Goal: Task Accomplishment & Management: Use online tool/utility

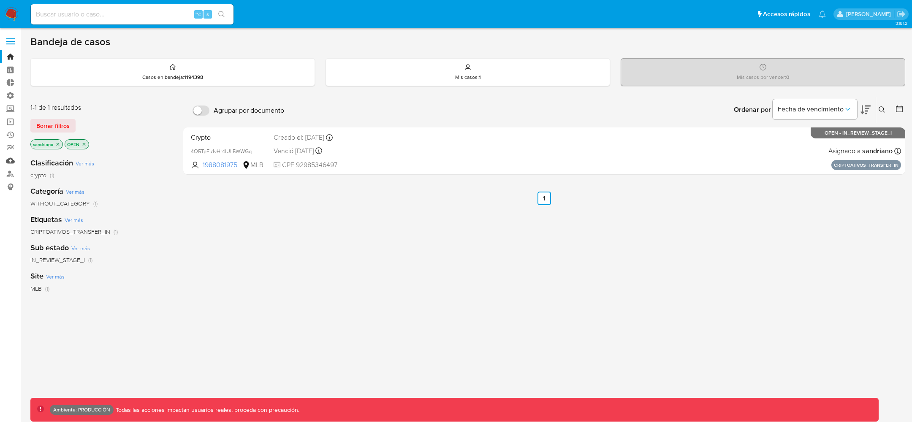
click at [11, 165] on link "Mulan" at bounding box center [50, 160] width 100 height 13
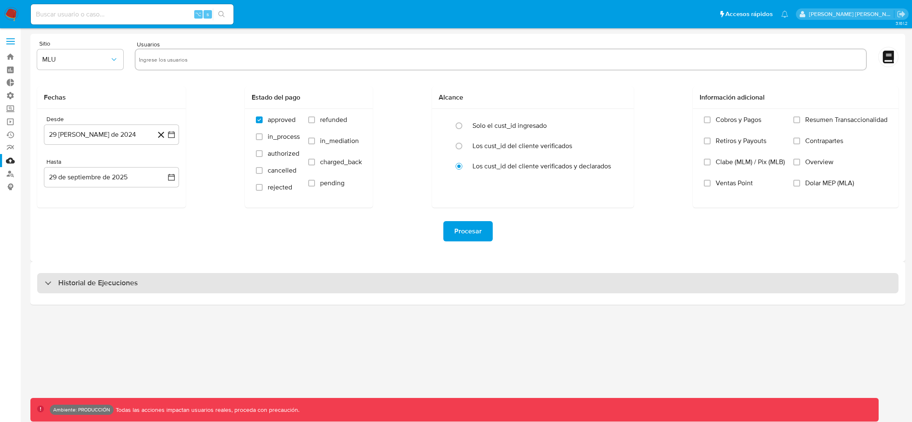
click at [115, 287] on h3 "Historial de Ejecuciones" at bounding box center [97, 283] width 79 height 10
select select "10"
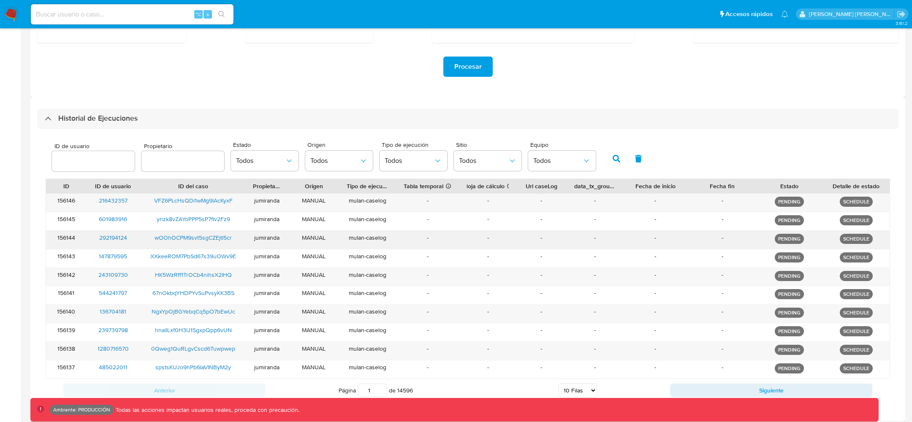
scroll to position [197, 0]
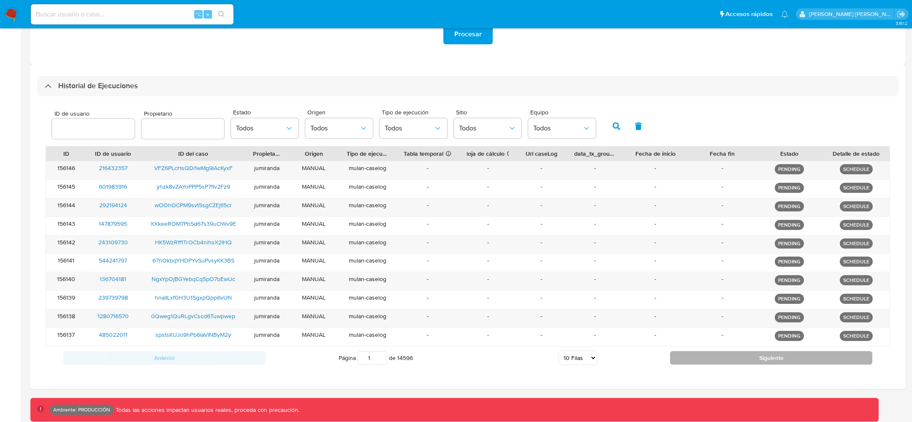
click at [729, 351] on button "Siguiente" at bounding box center [771, 358] width 202 height 14
click at [725, 358] on button "Siguiente" at bounding box center [771, 358] width 202 height 14
type input "4"
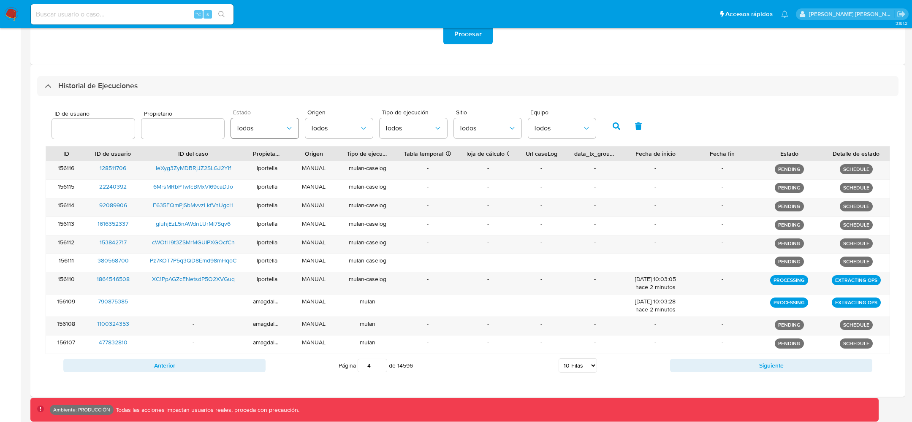
click at [276, 134] on button "Todos" at bounding box center [265, 128] width 68 height 20
click at [270, 171] on span "PROCESSING" at bounding box center [256, 171] width 40 height 8
click at [612, 123] on icon "button" at bounding box center [616, 126] width 8 height 8
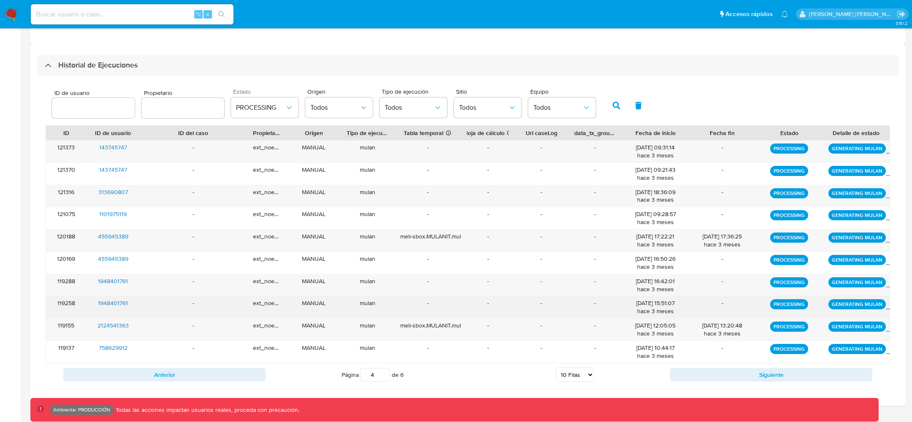
scroll to position [236, 0]
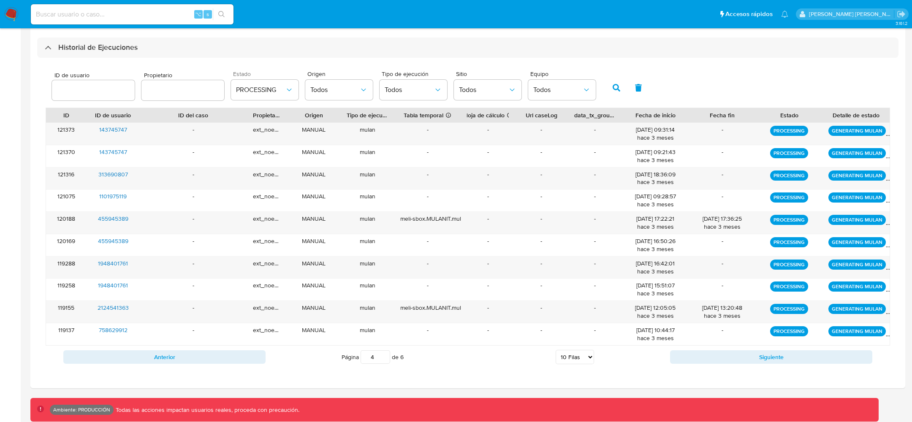
click at [371, 354] on input "4" at bounding box center [375, 357] width 30 height 14
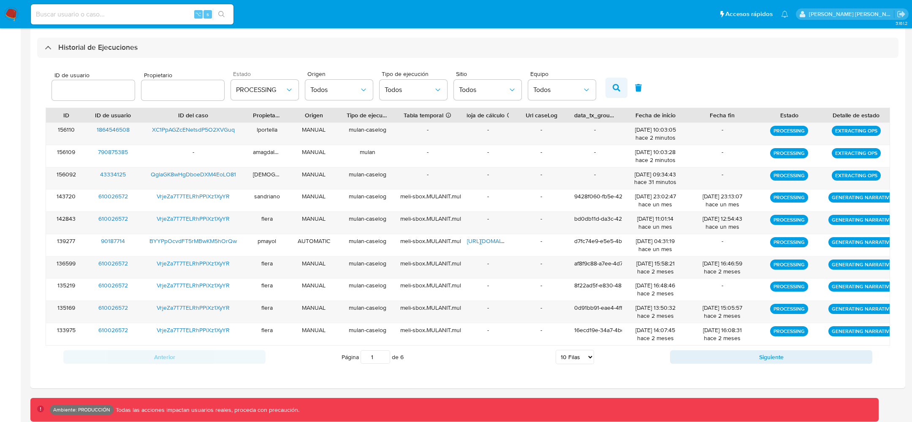
click at [612, 86] on icon "button" at bounding box center [616, 88] width 8 height 8
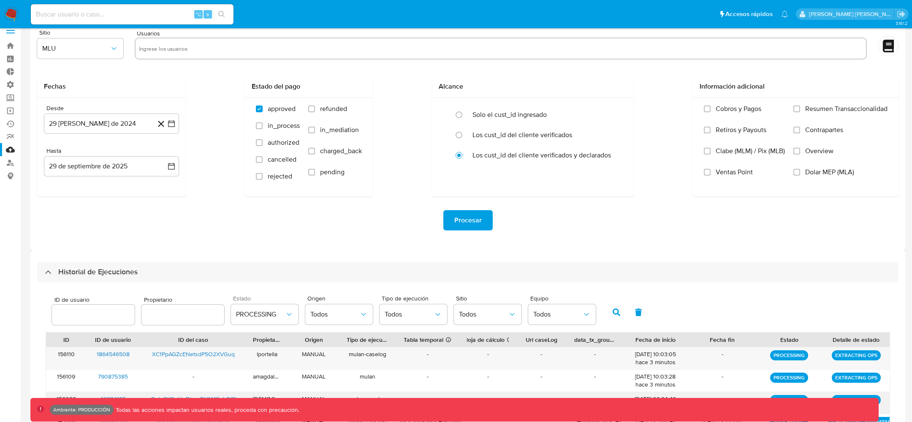
scroll to position [0, 0]
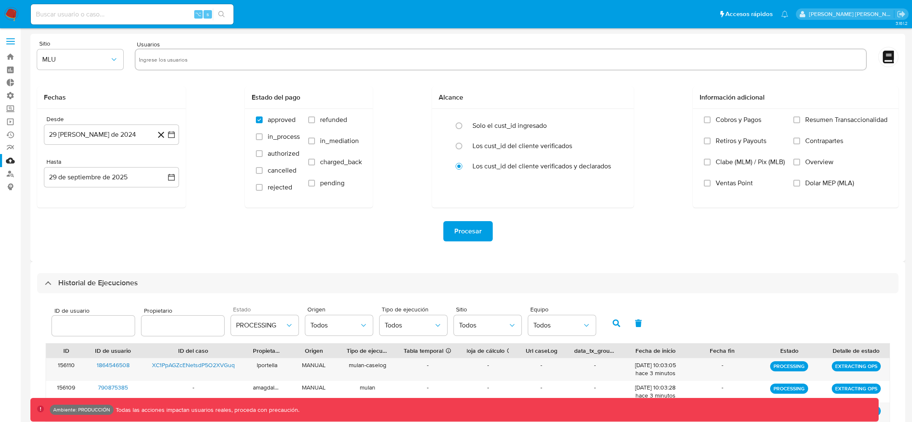
click at [612, 322] on icon "button" at bounding box center [616, 323] width 8 height 8
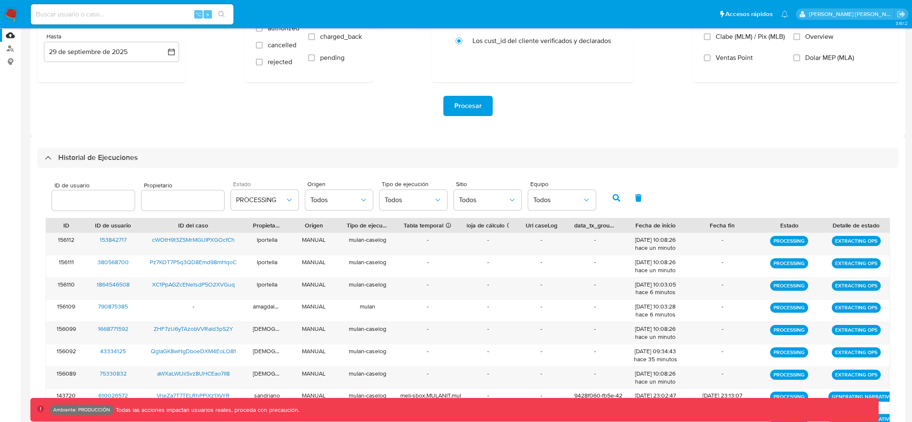
scroll to position [200, 0]
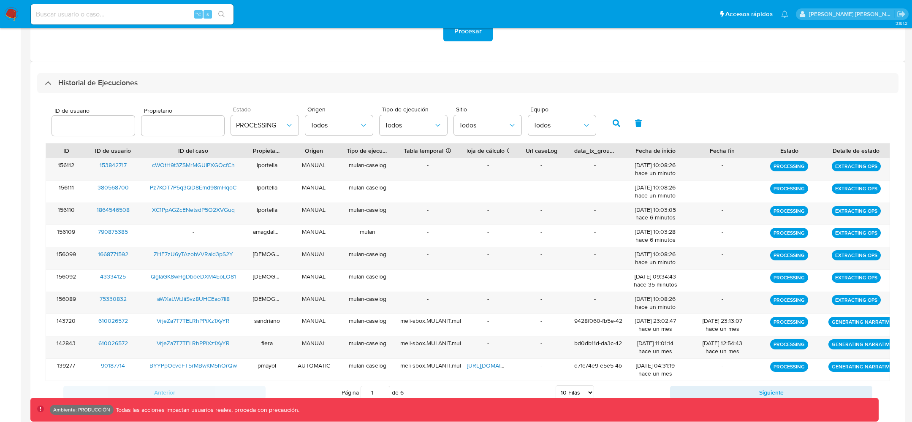
click at [612, 122] on icon "button" at bounding box center [616, 123] width 8 height 8
click at [612, 125] on icon "button" at bounding box center [616, 123] width 8 height 8
click at [612, 120] on icon "button" at bounding box center [616, 123] width 8 height 8
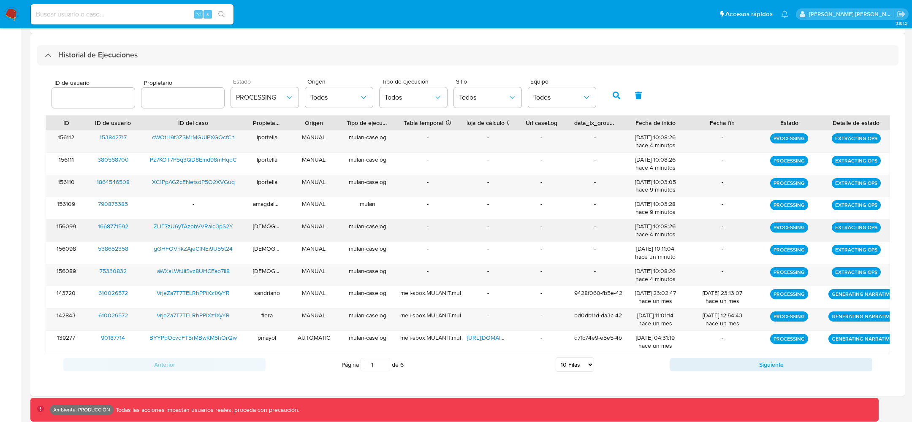
scroll to position [236, 0]
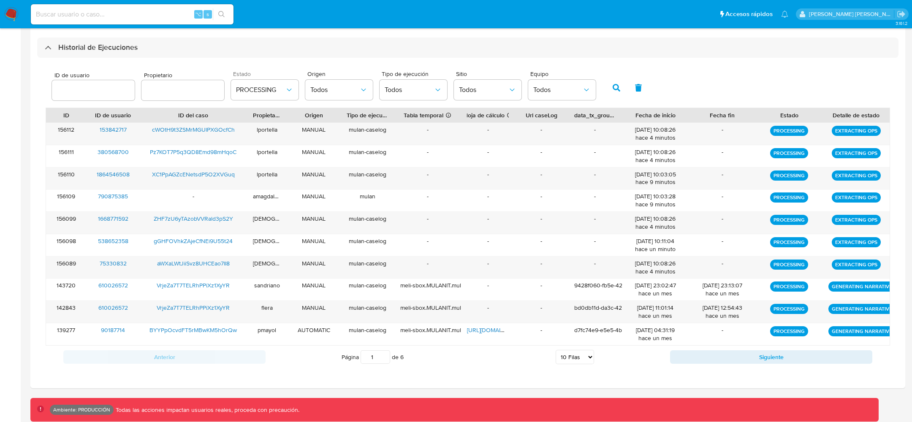
click at [612, 89] on icon "button" at bounding box center [616, 88] width 8 height 8
click at [610, 83] on button "button" at bounding box center [616, 88] width 22 height 20
click at [612, 87] on icon "button" at bounding box center [616, 88] width 8 height 8
click at [278, 87] on span "PROCESSING" at bounding box center [260, 90] width 49 height 8
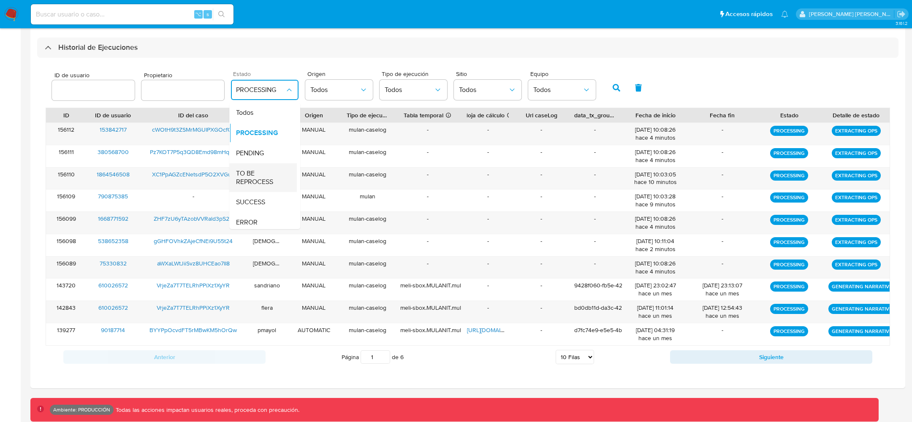
click at [260, 178] on span "TO BE REPROCESS" at bounding box center [260, 177] width 49 height 17
click at [613, 88] on icon "button" at bounding box center [616, 88] width 8 height 8
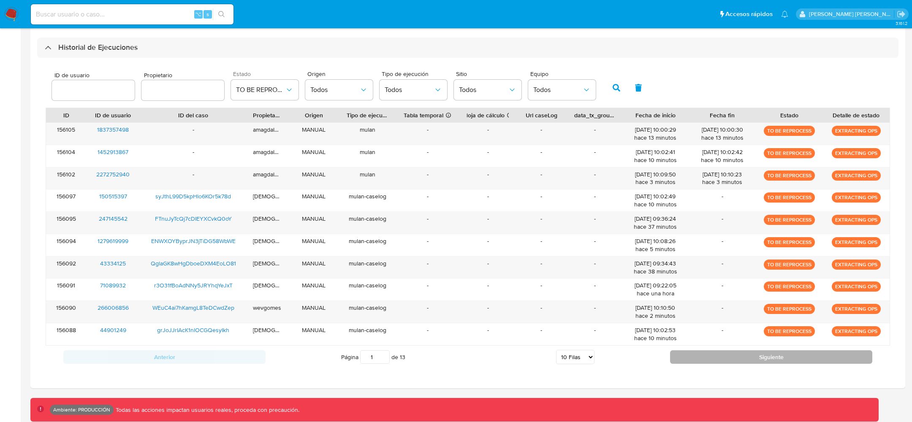
click at [750, 355] on button "Siguiente" at bounding box center [771, 357] width 202 height 14
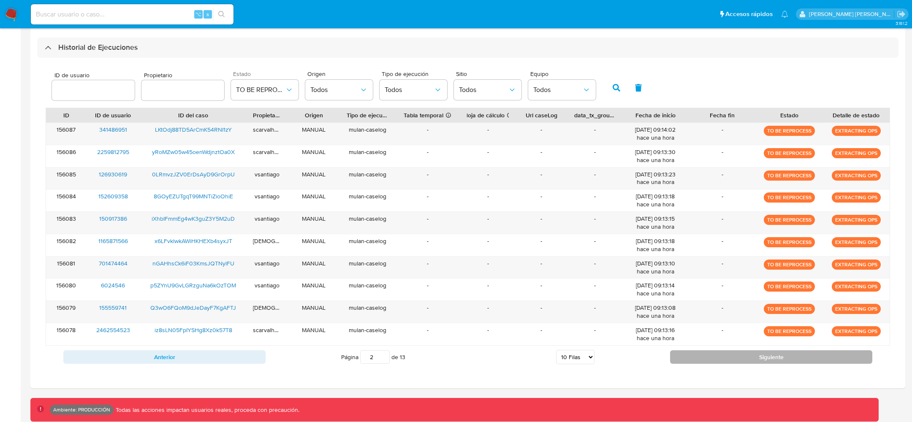
click at [750, 355] on button "Siguiente" at bounding box center [771, 357] width 202 height 14
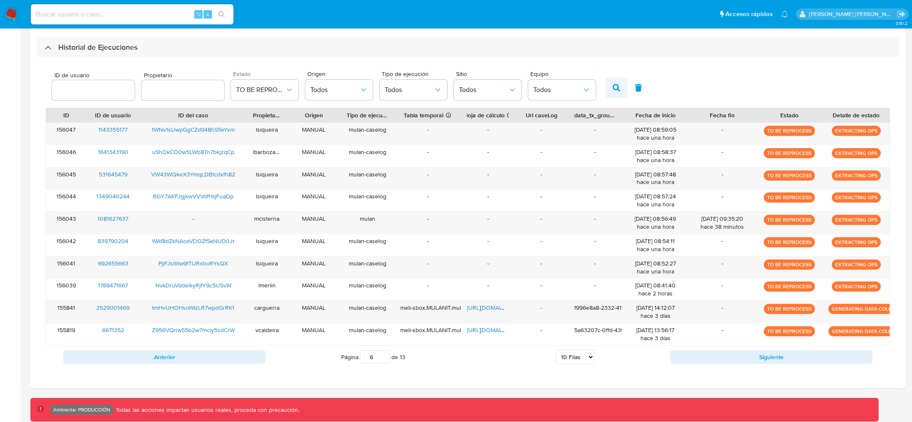
click at [615, 90] on button "button" at bounding box center [616, 88] width 22 height 20
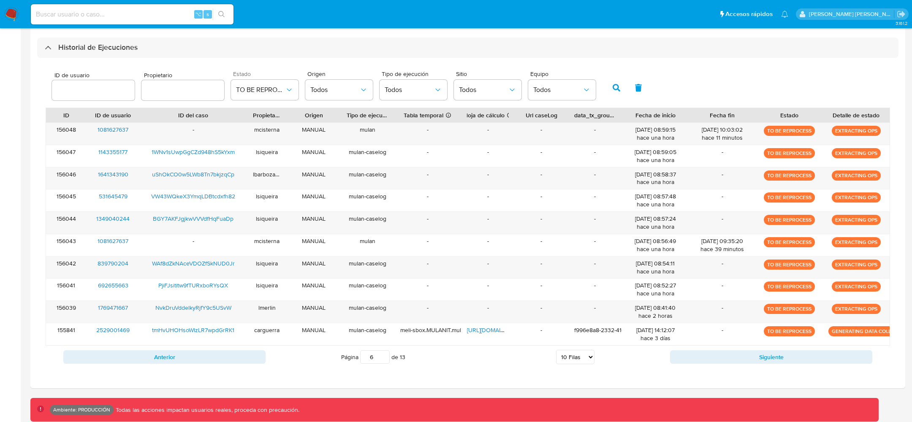
click at [616, 87] on button "button" at bounding box center [616, 88] width 22 height 20
click at [176, 357] on button "Anterior" at bounding box center [164, 357] width 202 height 14
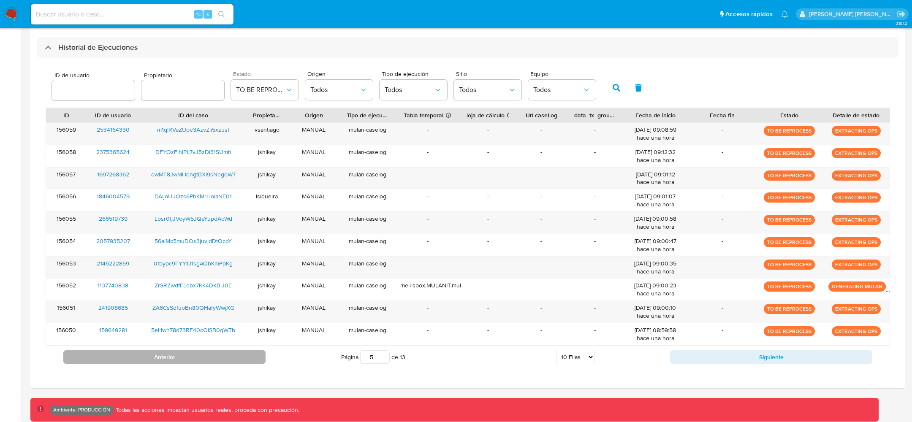
click at [176, 357] on button "Anterior" at bounding box center [164, 357] width 202 height 14
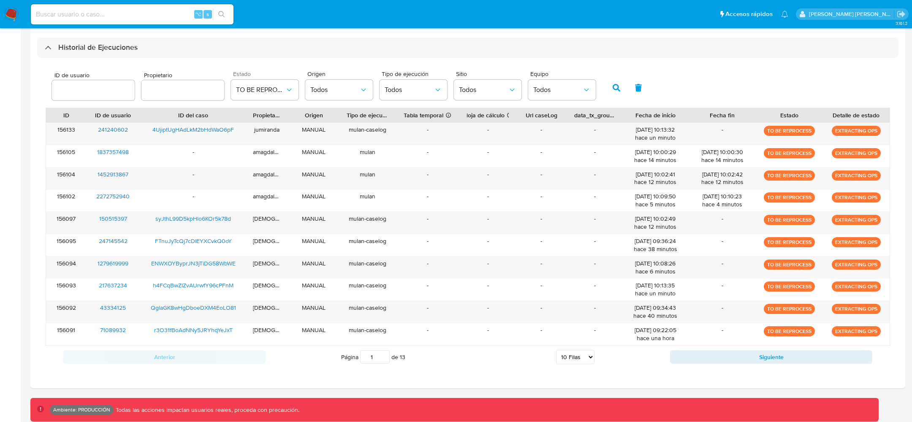
click at [609, 83] on button "button" at bounding box center [616, 88] width 22 height 20
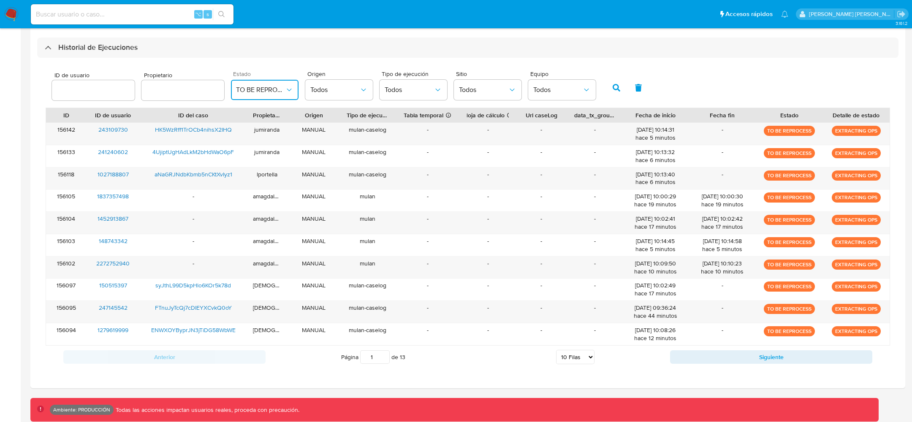
click at [267, 95] on button "TO BE REPROCESS" at bounding box center [265, 90] width 68 height 20
click at [267, 149] on div "PENDING" at bounding box center [260, 153] width 49 height 20
click at [612, 90] on icon "button" at bounding box center [616, 88] width 8 height 8
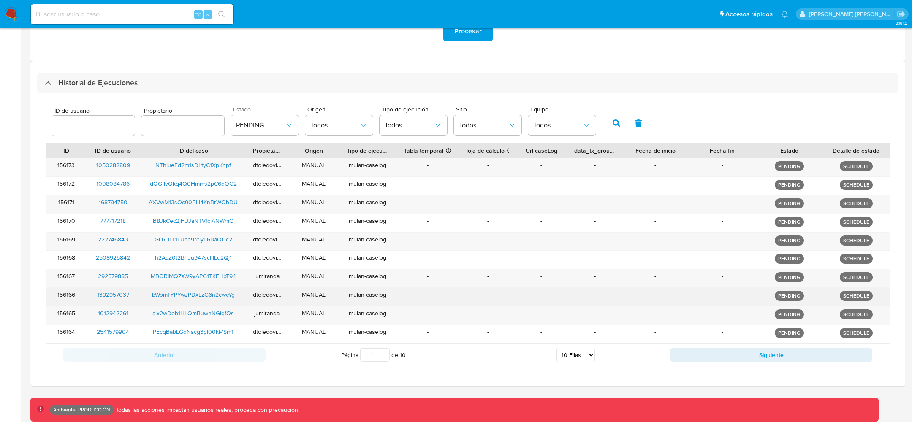
scroll to position [197, 0]
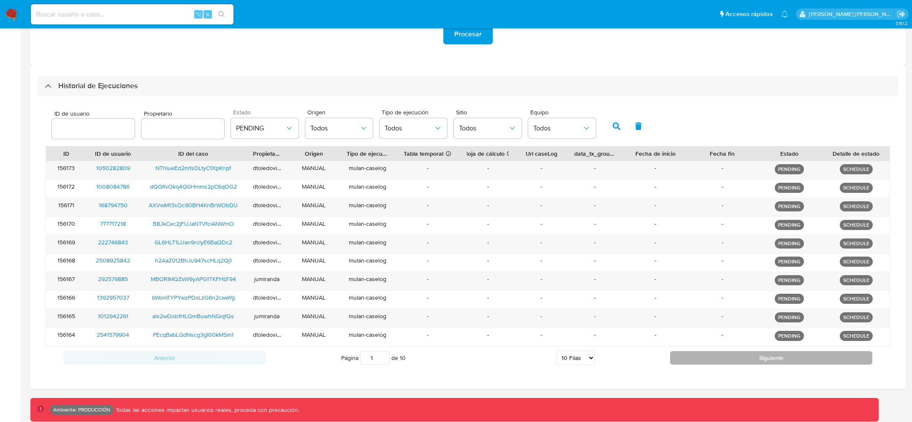
click at [724, 354] on button "Siguiente" at bounding box center [771, 358] width 202 height 14
type input "2"
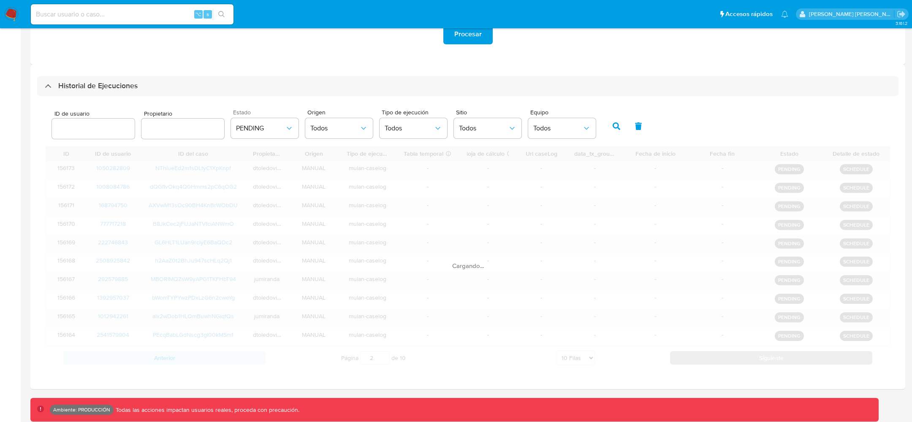
click at [724, 354] on div "Cargando..." at bounding box center [468, 257] width 844 height 223
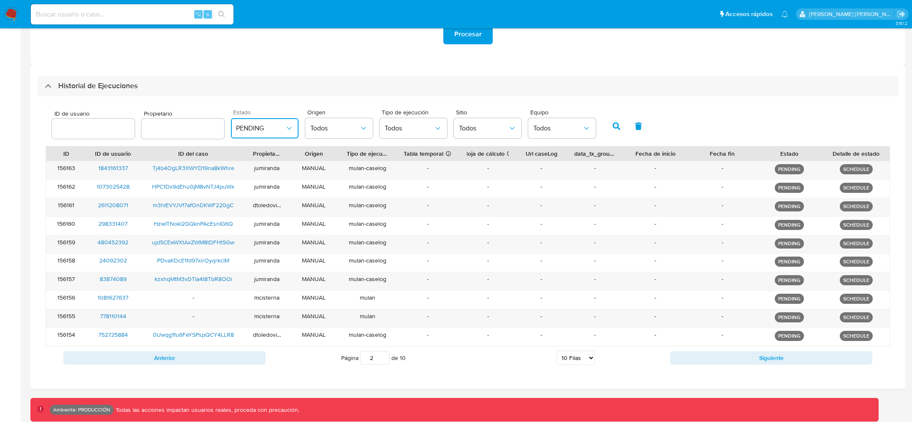
click at [263, 129] on span "PENDING" at bounding box center [260, 128] width 49 height 8
click at [264, 173] on span "PROCESSING" at bounding box center [256, 171] width 40 height 8
click at [613, 130] on button "button" at bounding box center [616, 126] width 22 height 20
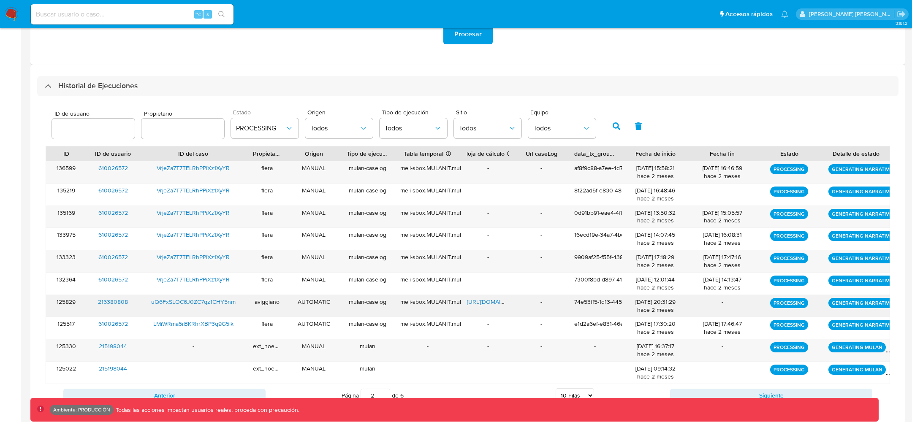
scroll to position [236, 0]
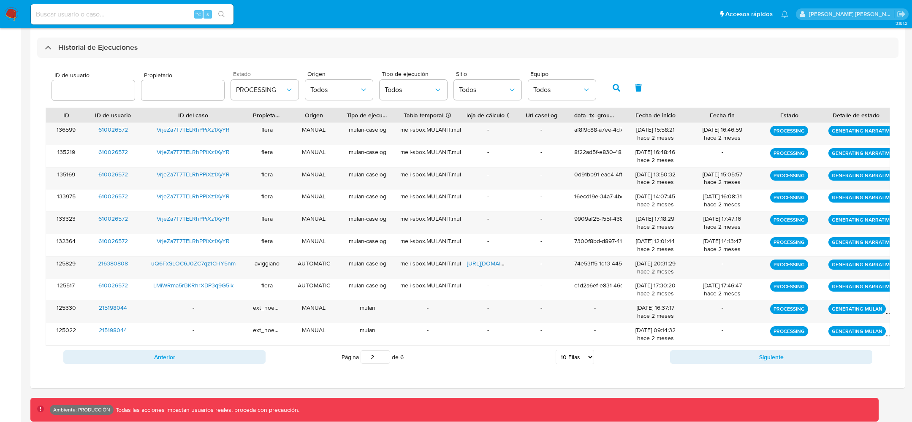
click at [371, 352] on input "2" at bounding box center [375, 357] width 30 height 14
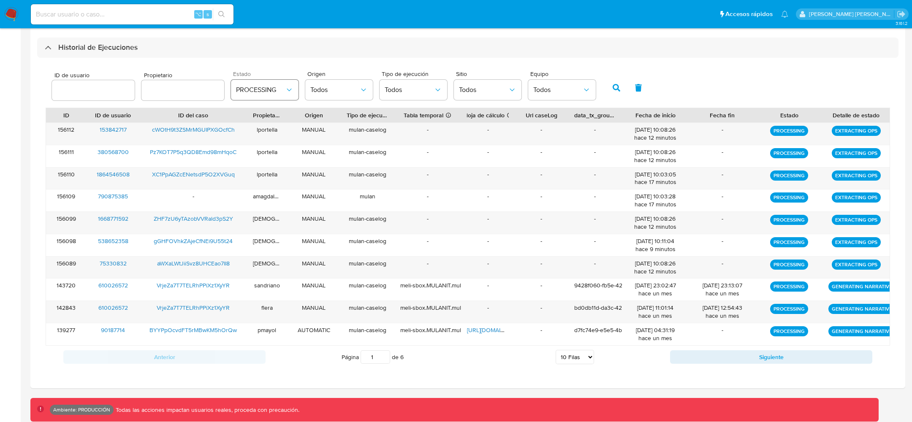
click at [263, 89] on span "PROCESSING" at bounding box center [260, 90] width 49 height 8
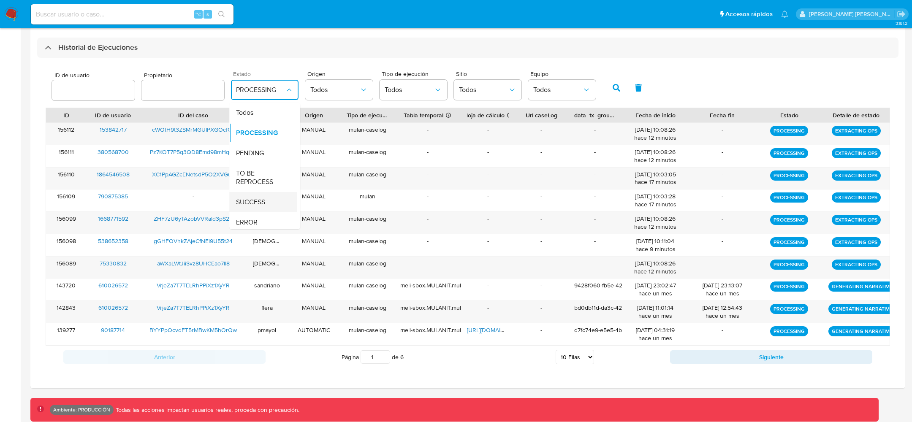
click at [258, 206] on span "SUCCESS" at bounding box center [250, 202] width 29 height 8
click at [605, 84] on button "button" at bounding box center [616, 88] width 22 height 20
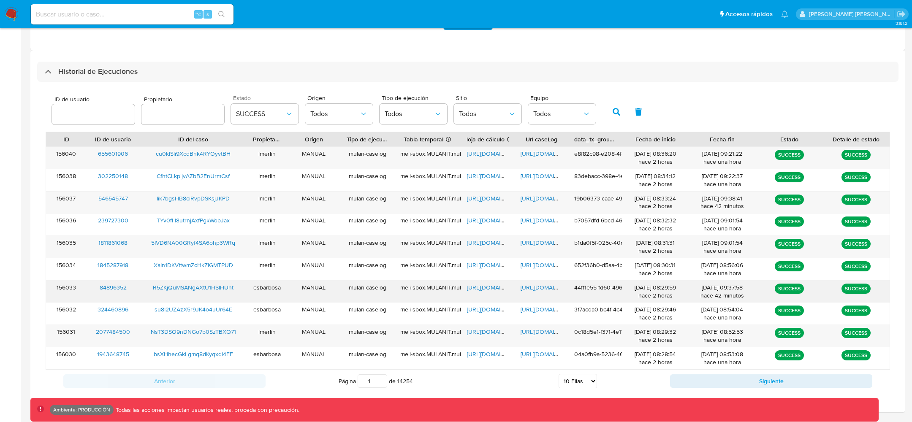
scroll to position [226, 0]
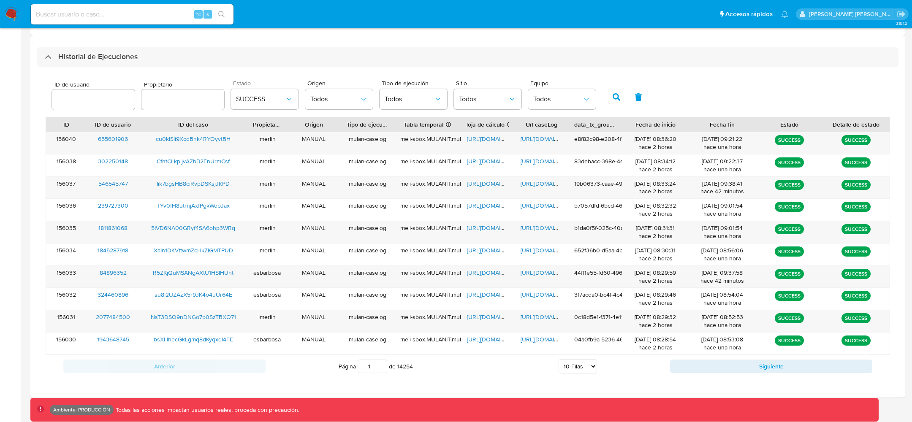
click at [605, 94] on button "button" at bounding box center [616, 97] width 22 height 20
click at [605, 95] on button "button" at bounding box center [616, 97] width 22 height 20
click at [724, 371] on button "Siguiente" at bounding box center [771, 367] width 202 height 14
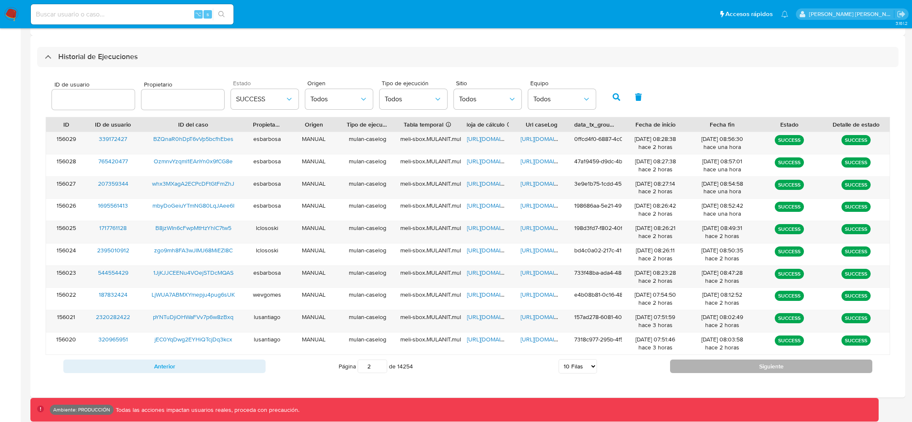
click at [728, 365] on button "Siguiente" at bounding box center [771, 367] width 202 height 14
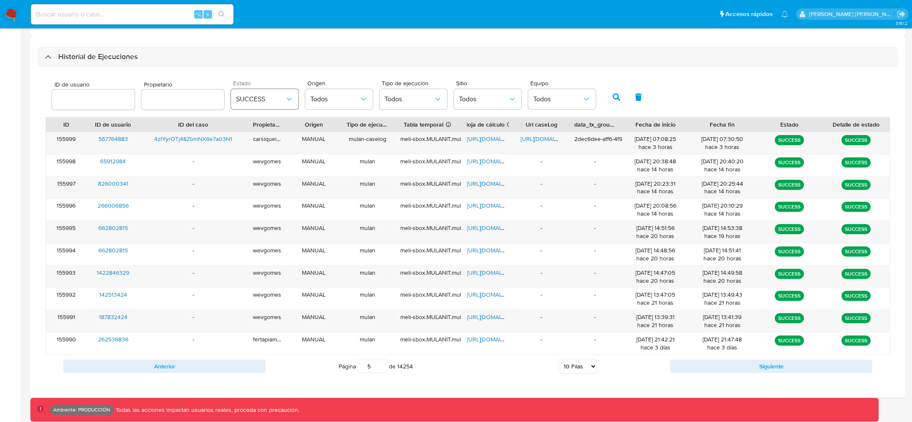
click at [285, 103] on icon "button" at bounding box center [289, 99] width 8 height 8
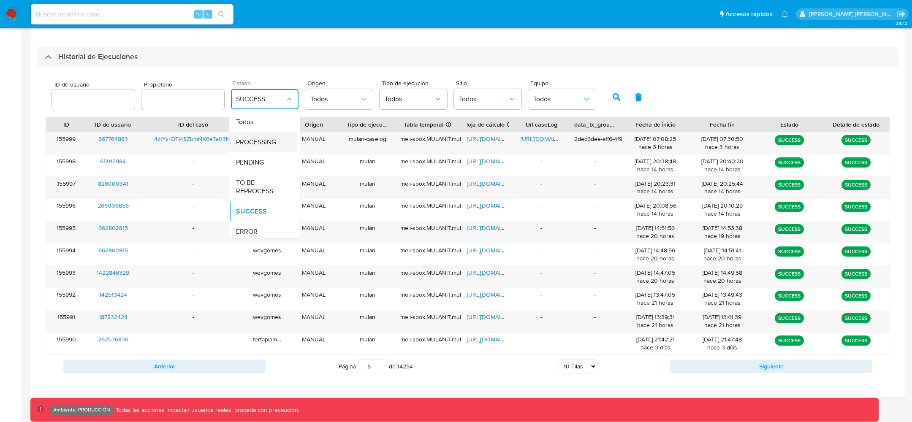
click at [259, 141] on span "PROCESSING" at bounding box center [256, 142] width 40 height 8
click at [612, 99] on icon "button" at bounding box center [616, 97] width 8 height 8
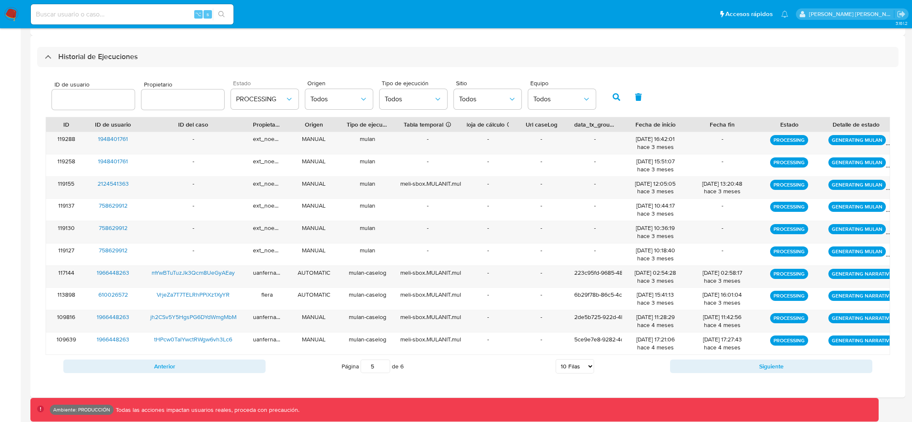
drag, startPoint x: 375, startPoint y: 363, endPoint x: 355, endPoint y: 363, distance: 19.8
click at [355, 363] on span "Página 5 de 6" at bounding box center [372, 367] width 62 height 14
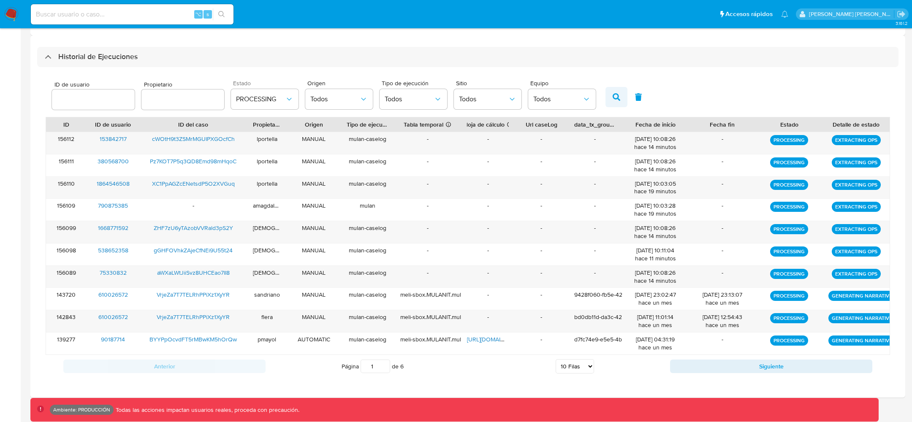
click at [614, 94] on icon "button" at bounding box center [616, 97] width 8 height 8
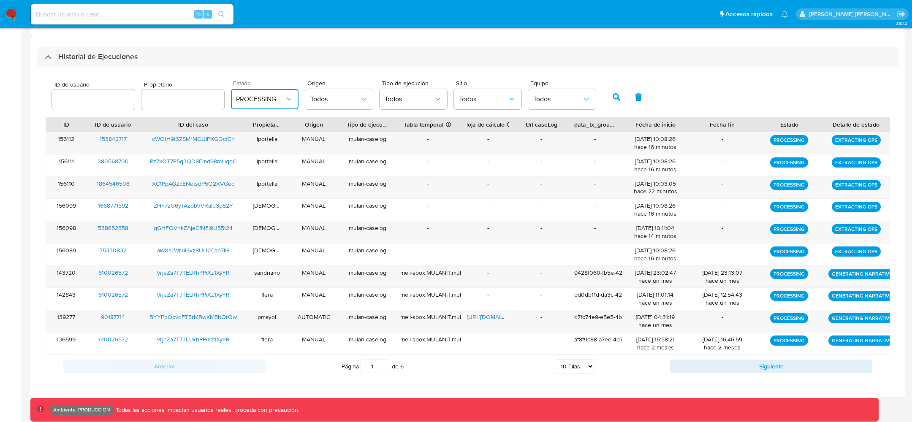
click at [287, 101] on icon "button" at bounding box center [289, 99] width 8 height 8
click at [268, 201] on div "SUCCESS" at bounding box center [260, 208] width 49 height 20
click at [614, 92] on button "button" at bounding box center [616, 97] width 22 height 20
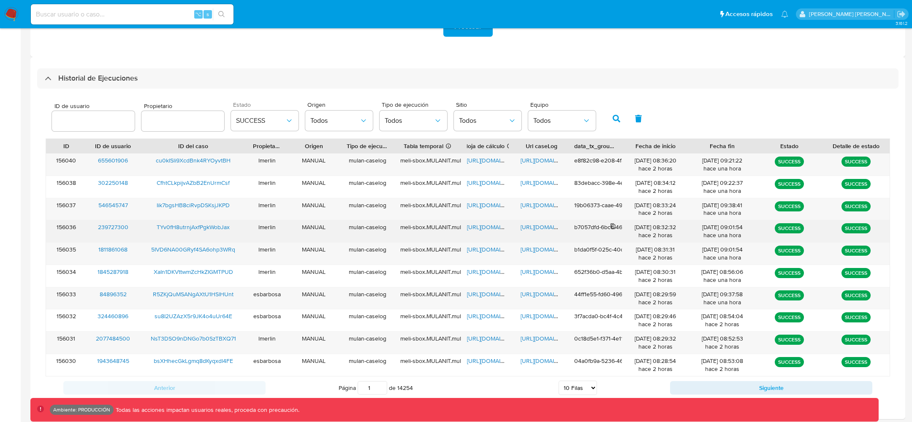
scroll to position [200, 0]
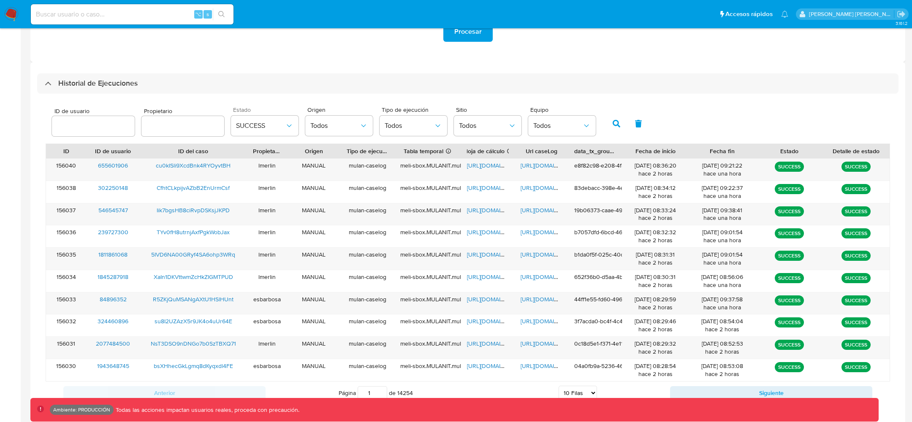
click at [618, 121] on button "button" at bounding box center [616, 124] width 22 height 20
click at [275, 121] on button "SUCCESS" at bounding box center [265, 126] width 68 height 20
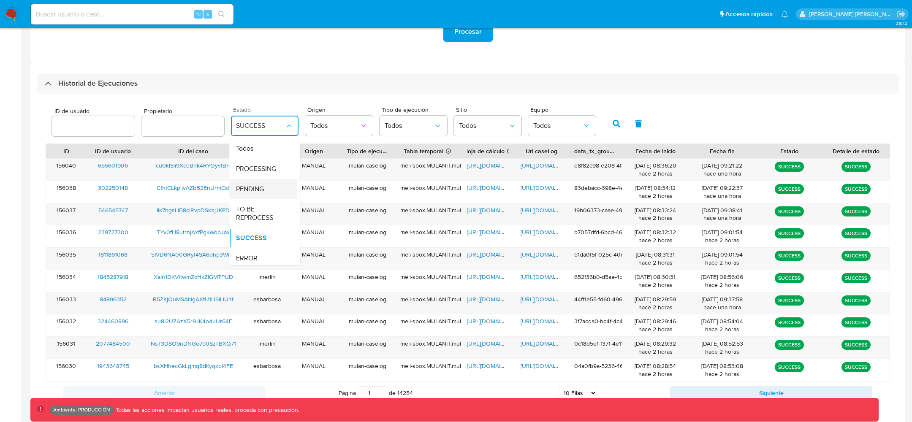
click at [271, 183] on div "PENDING" at bounding box center [260, 189] width 49 height 20
click at [257, 131] on button "PENDING" at bounding box center [265, 126] width 68 height 20
click at [256, 167] on span "PROCESSING" at bounding box center [256, 169] width 40 height 8
click at [612, 121] on icon "button" at bounding box center [616, 124] width 8 height 8
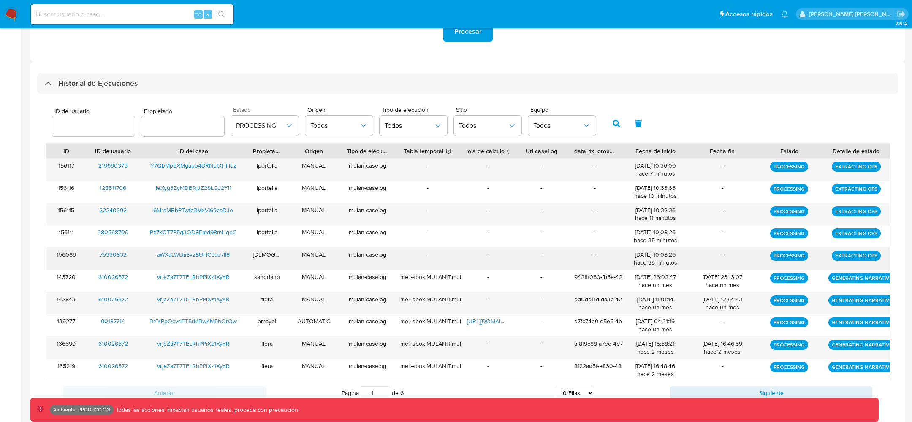
drag, startPoint x: 591, startPoint y: 251, endPoint x: 692, endPoint y: 259, distance: 101.2
click at [692, 259] on div "156089 75330832 aWXaLWtJiiSvz8UHCEao7II8 isadacostaes MANUAL mulan-caselog - - …" at bounding box center [467, 259] width 843 height 22
click at [612, 120] on icon "button" at bounding box center [616, 124] width 8 height 8
click at [632, 265] on div "29/09/2025 10:08:26 hace 35 minutos" at bounding box center [655, 259] width 55 height 16
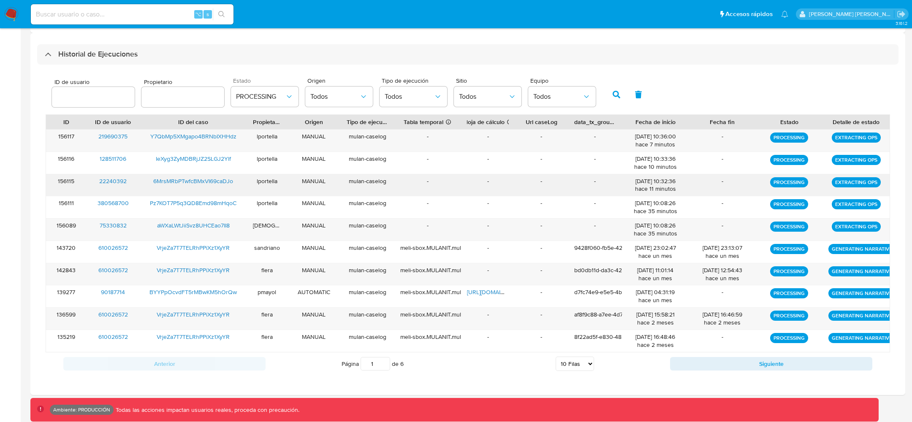
scroll to position [231, 0]
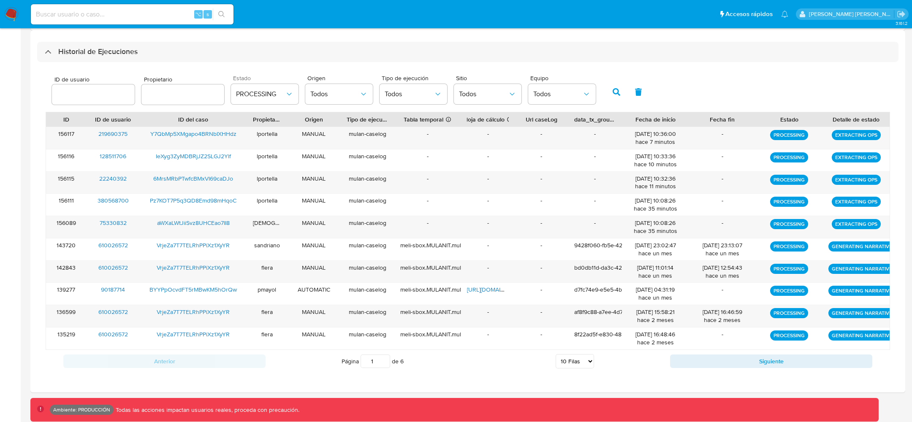
click at [612, 84] on button "button" at bounding box center [616, 92] width 22 height 20
click at [611, 84] on button "button" at bounding box center [616, 92] width 22 height 20
click at [612, 94] on icon "button" at bounding box center [616, 92] width 8 height 8
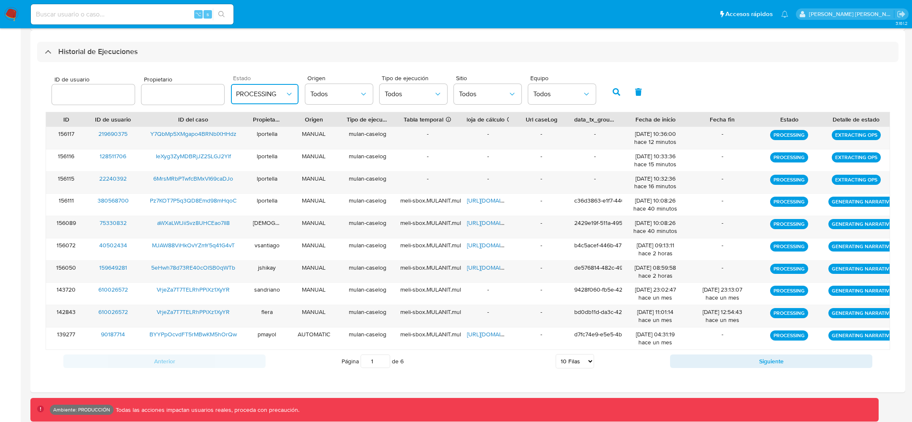
click at [260, 99] on button "PROCESSING" at bounding box center [265, 94] width 68 height 20
click at [251, 203] on span "SUCCESS" at bounding box center [250, 206] width 29 height 8
click at [605, 87] on button "button" at bounding box center [616, 92] width 22 height 20
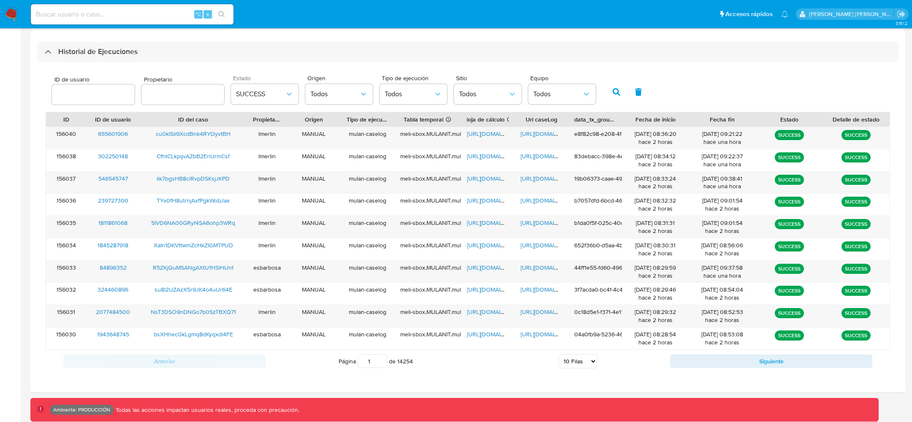
click at [612, 92] on icon "button" at bounding box center [616, 92] width 8 height 8
click at [254, 92] on span "SUCCESS" at bounding box center [260, 94] width 49 height 8
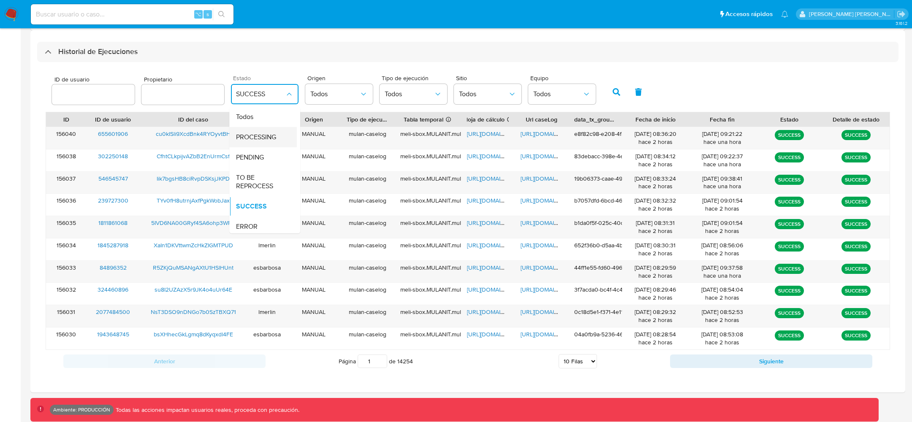
click at [261, 134] on span "PROCESSING" at bounding box center [256, 137] width 40 height 8
click at [612, 91] on icon "button" at bounding box center [616, 92] width 8 height 8
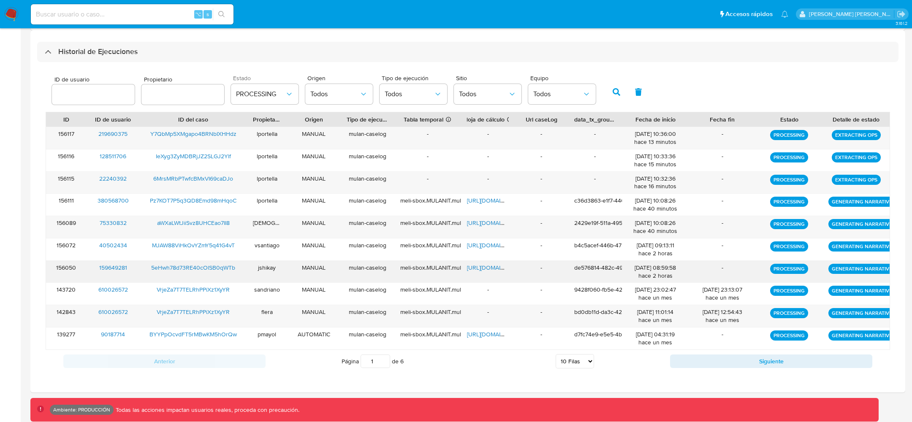
scroll to position [236, 0]
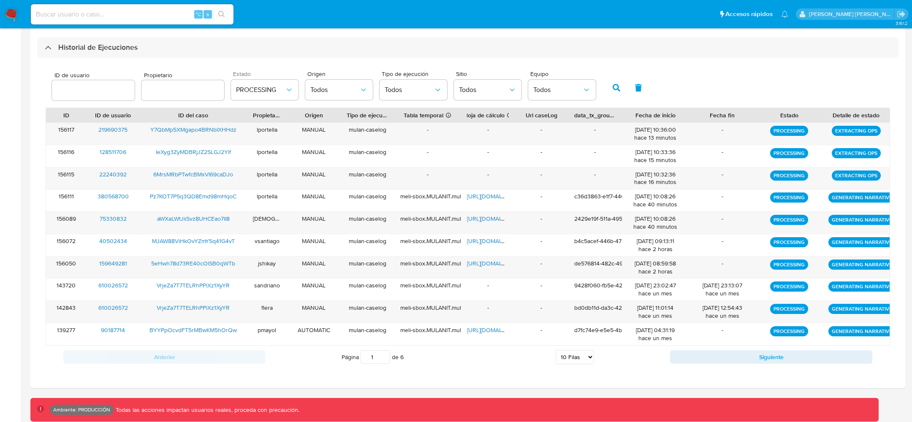
click at [605, 79] on button "button" at bounding box center [616, 88] width 22 height 20
click at [605, 80] on button "button" at bounding box center [616, 88] width 22 height 20
click at [606, 87] on button "button" at bounding box center [616, 88] width 22 height 20
click at [612, 89] on icon "button" at bounding box center [616, 88] width 8 height 8
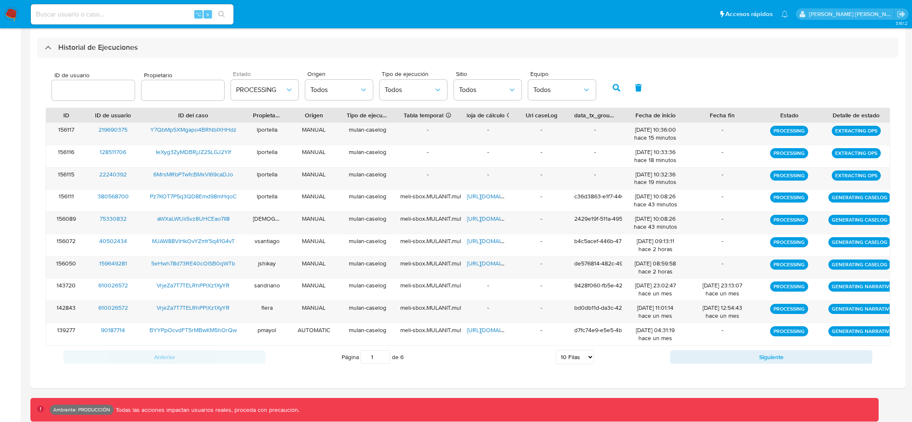
click at [605, 91] on button "button" at bounding box center [616, 88] width 22 height 20
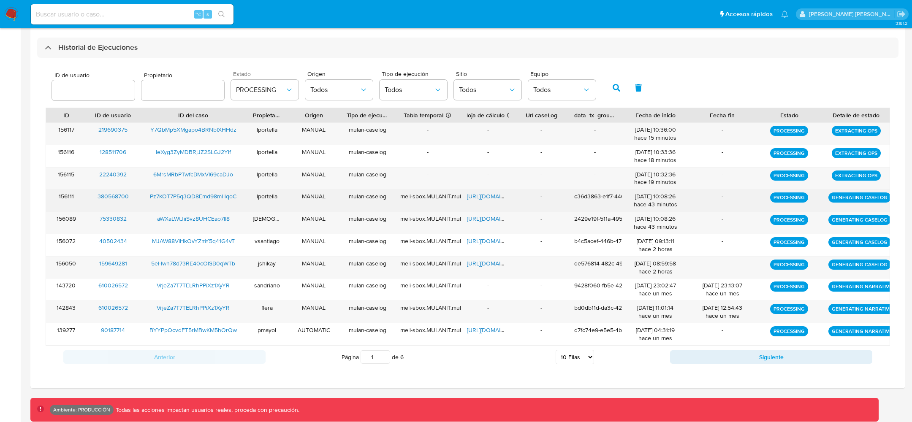
drag, startPoint x: 685, startPoint y: 270, endPoint x: 551, endPoint y: 198, distance: 151.6
click at [551, 198] on div "156117 219690375 Y7QbMp5XMgapo4BRNbIXHHdz lportella MANUAL mulan-caselog - - - …" at bounding box center [468, 233] width 844 height 223
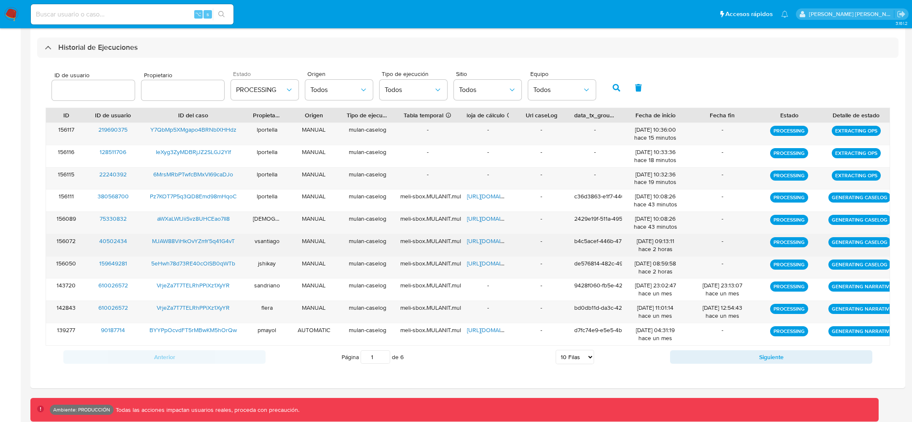
click at [565, 248] on div "-" at bounding box center [541, 245] width 54 height 22
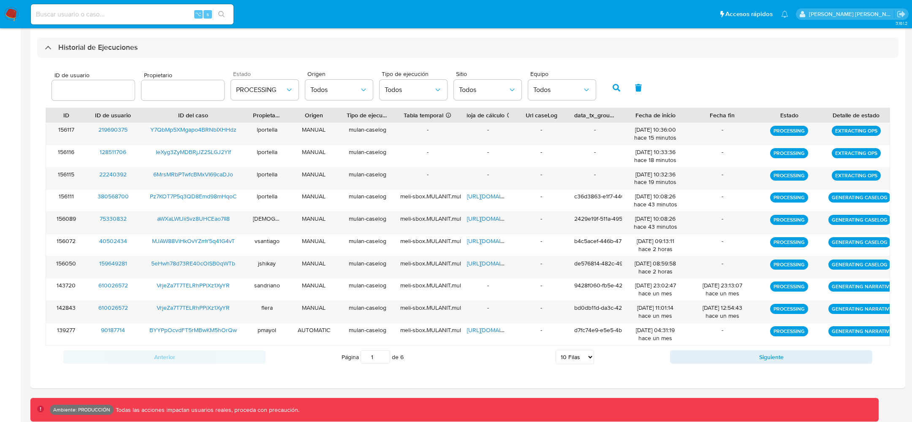
click at [605, 88] on button "button" at bounding box center [616, 88] width 22 height 20
click at [276, 88] on span "PROCESSING" at bounding box center [260, 90] width 49 height 8
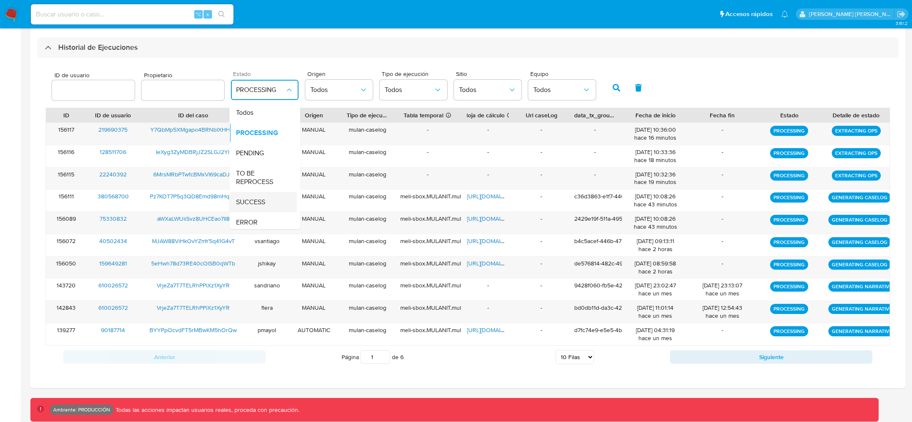
click at [257, 206] on div "SUCCESS" at bounding box center [260, 202] width 49 height 20
click at [614, 87] on icon "button" at bounding box center [616, 88] width 8 height 8
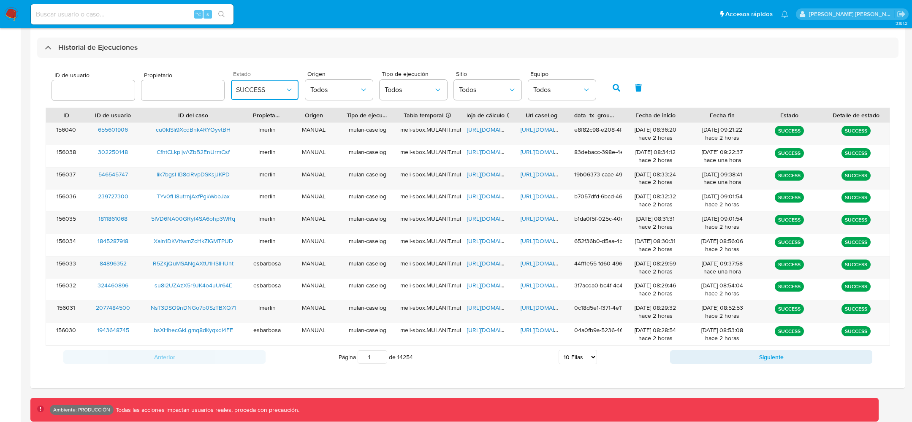
click at [266, 88] on span "SUCCESS" at bounding box center [260, 90] width 49 height 8
click at [249, 154] on span "PENDING" at bounding box center [250, 153] width 28 height 8
click at [254, 86] on span "PENDING" at bounding box center [260, 90] width 49 height 8
click at [252, 129] on span "PROCESSING" at bounding box center [256, 133] width 40 height 8
click at [612, 89] on icon "button" at bounding box center [616, 88] width 8 height 8
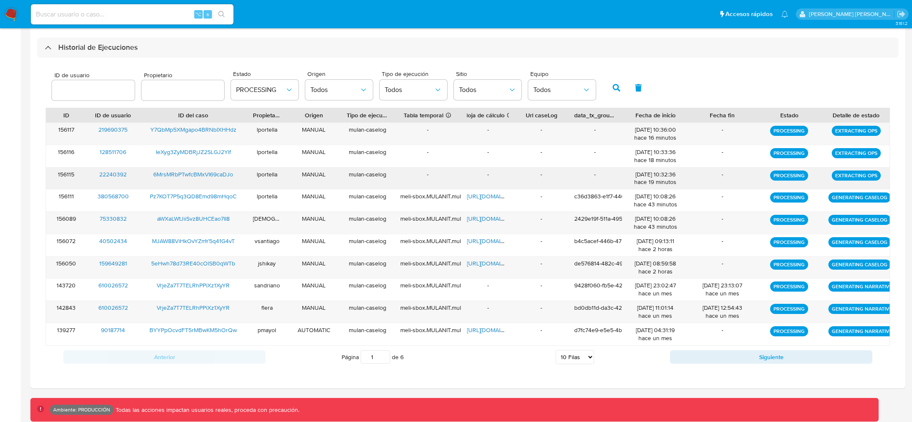
drag, startPoint x: 674, startPoint y: 261, endPoint x: 546, endPoint y: 179, distance: 151.5
click at [547, 180] on div "156117 219690375 Y7QbMp5XMgapo4BRNbIXHHdz lportella MANUAL mulan-caselog - - - …" at bounding box center [468, 233] width 844 height 223
click at [594, 221] on div "2429e19f-511a-4953-b99f-3dbdcc8d5621" at bounding box center [595, 219] width 42 height 8
click at [612, 85] on icon "button" at bounding box center [616, 88] width 8 height 8
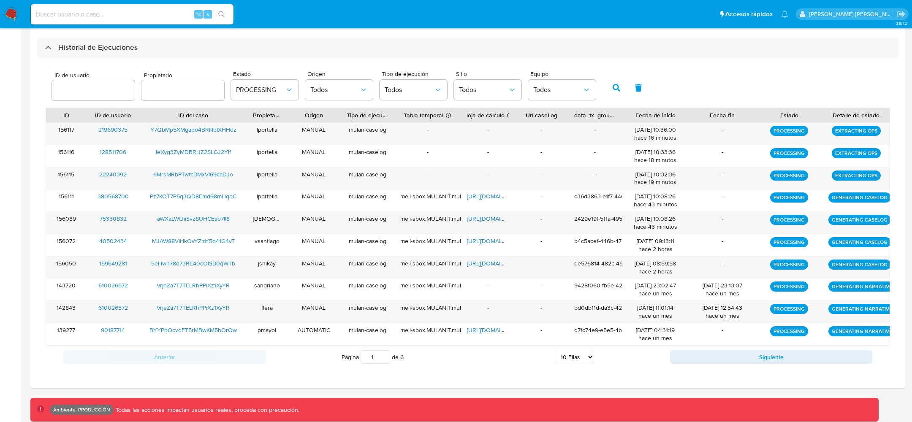
click at [612, 85] on icon "button" at bounding box center [616, 88] width 8 height 8
click at [612, 87] on icon "button" at bounding box center [616, 88] width 8 height 8
click at [612, 84] on icon "button" at bounding box center [616, 88] width 8 height 8
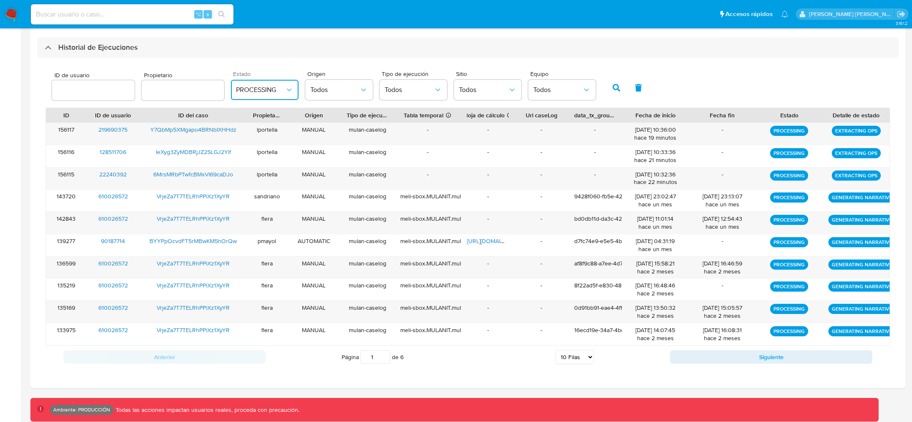
click at [288, 87] on button "PROCESSING" at bounding box center [265, 90] width 68 height 20
click at [256, 198] on span "SUCCESS" at bounding box center [250, 202] width 29 height 8
click at [613, 86] on icon "button" at bounding box center [616, 88] width 8 height 8
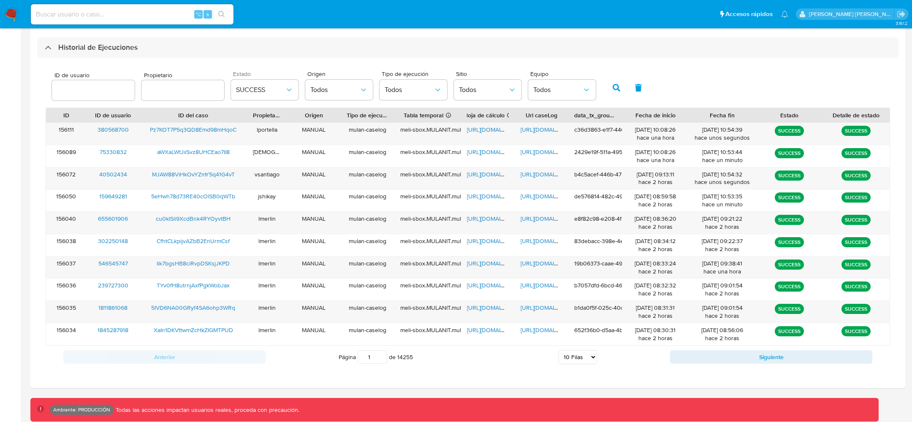
click at [627, 85] on button "button" at bounding box center [638, 88] width 22 height 20
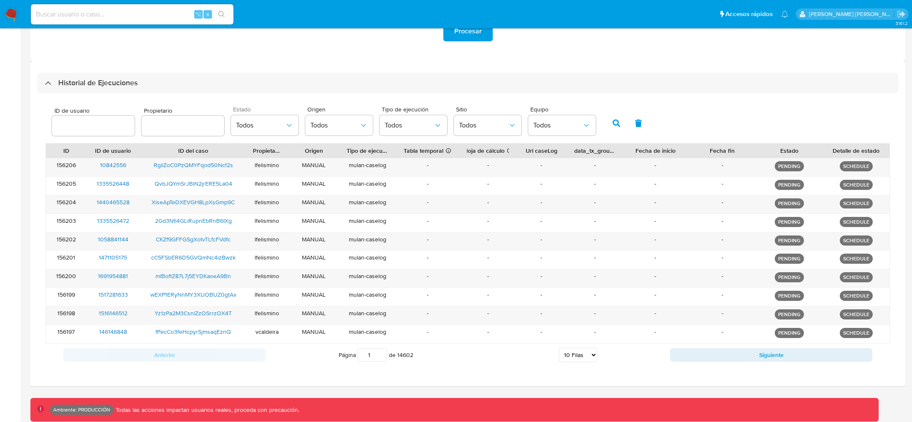
scroll to position [197, 0]
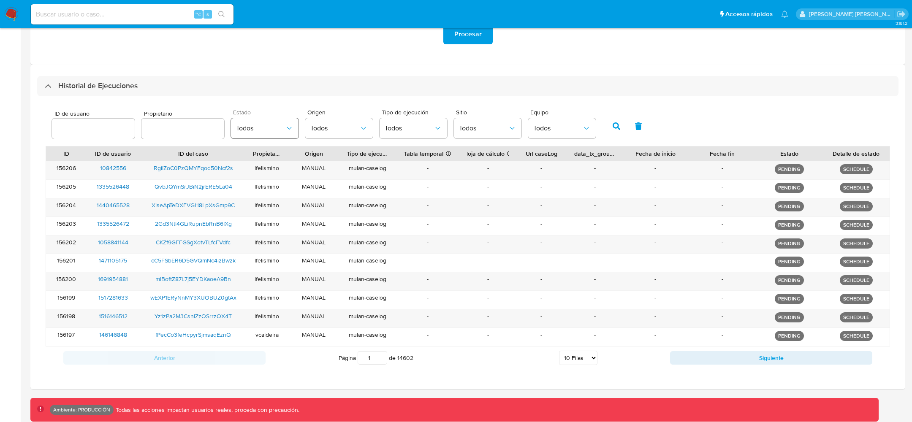
click at [279, 133] on button "Todos" at bounding box center [265, 128] width 68 height 20
click at [261, 242] on div "SUCCESS" at bounding box center [260, 240] width 49 height 20
click at [612, 117] on button "button" at bounding box center [616, 126] width 22 height 20
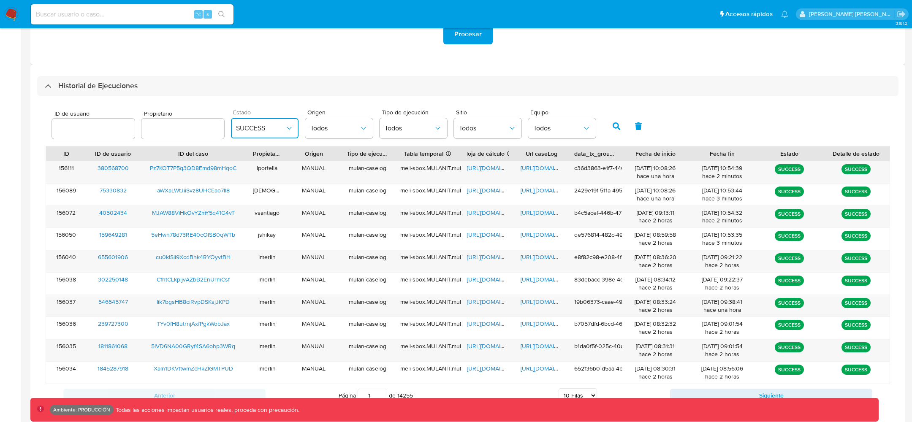
click at [277, 120] on button "SUCCESS" at bounding box center [265, 128] width 68 height 20
click at [259, 190] on div "PENDING" at bounding box center [260, 191] width 49 height 20
click at [612, 129] on icon "button" at bounding box center [616, 126] width 8 height 8
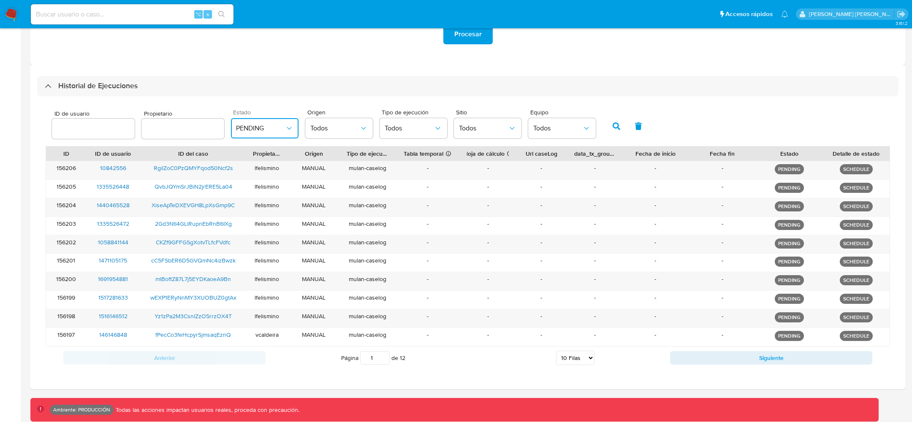
click at [273, 128] on span "PENDING" at bounding box center [260, 128] width 49 height 8
click at [264, 168] on span "PROCESSING" at bounding box center [256, 171] width 40 height 8
click at [612, 128] on icon "button" at bounding box center [616, 126] width 8 height 8
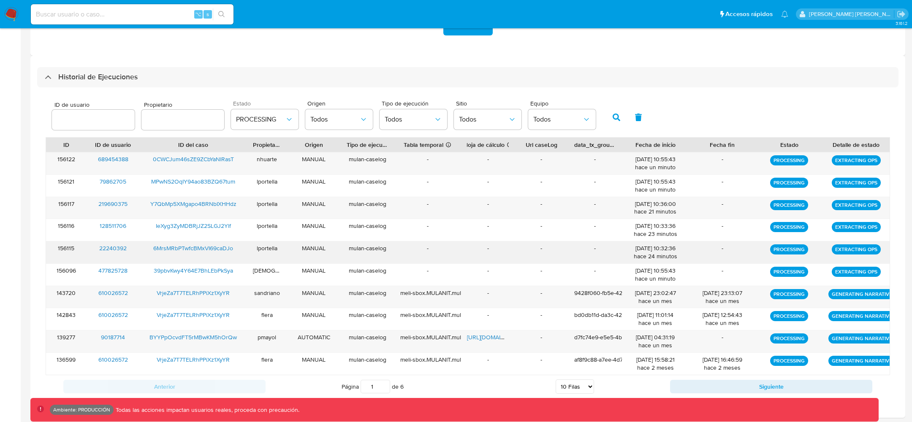
scroll to position [206, 0]
click at [613, 115] on icon "button" at bounding box center [616, 117] width 8 height 8
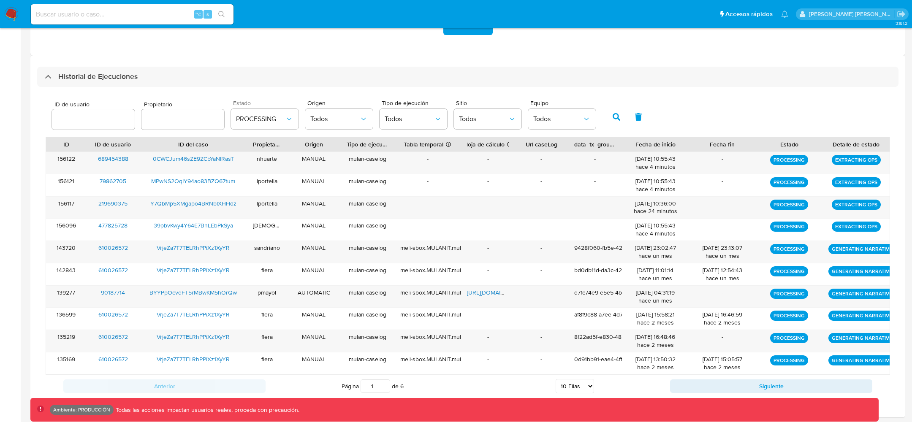
click at [613, 116] on icon "button" at bounding box center [616, 117] width 8 height 8
click at [261, 115] on span "PROCESSING" at bounding box center [260, 119] width 49 height 8
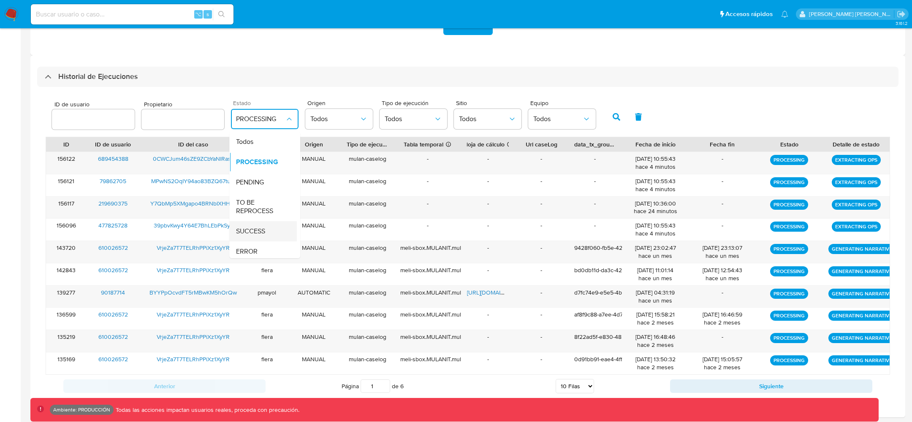
click at [251, 232] on span "SUCCESS" at bounding box center [250, 231] width 29 height 8
click at [605, 117] on button "button" at bounding box center [616, 117] width 22 height 20
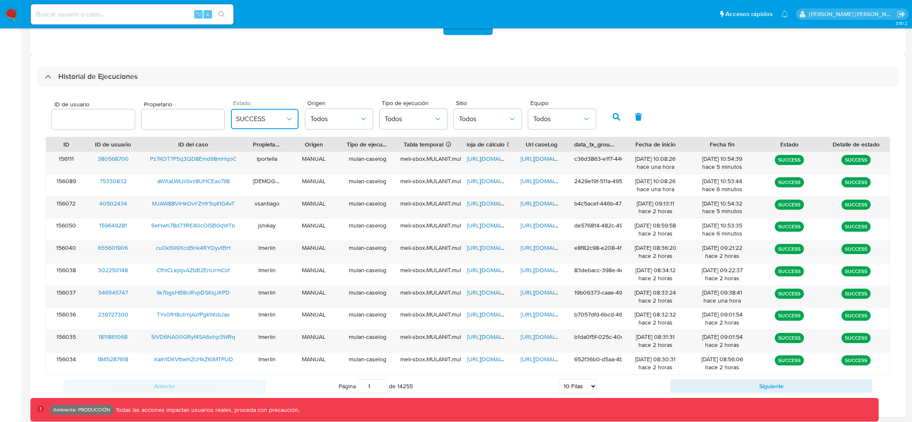
click at [271, 120] on span "SUCCESS" at bounding box center [260, 119] width 49 height 8
click at [257, 205] on span "TO BE REPROCESS" at bounding box center [260, 206] width 49 height 17
click at [607, 122] on button "button" at bounding box center [616, 117] width 22 height 20
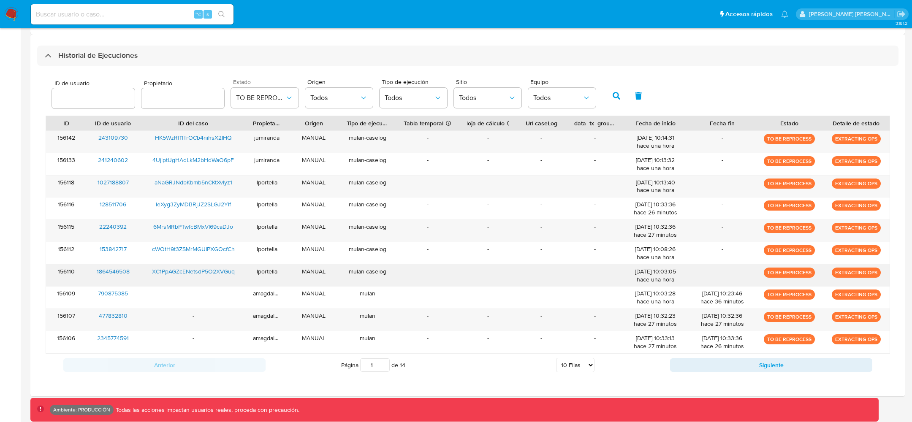
scroll to position [236, 0]
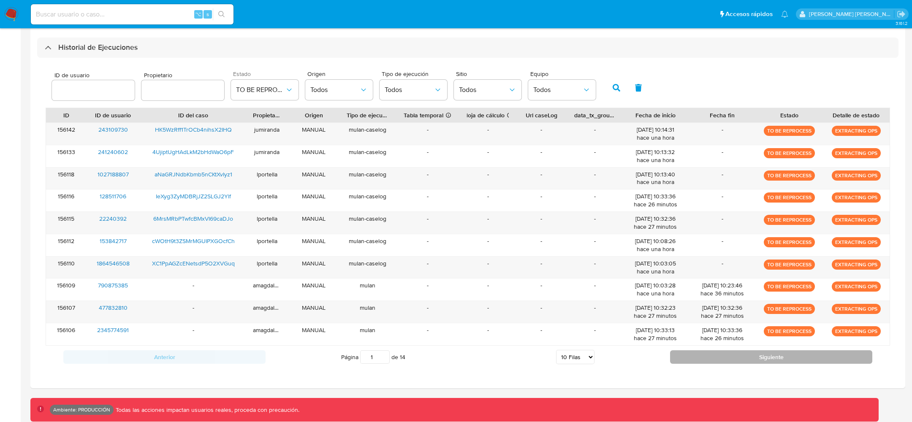
click at [746, 359] on button "Siguiente" at bounding box center [771, 357] width 202 height 14
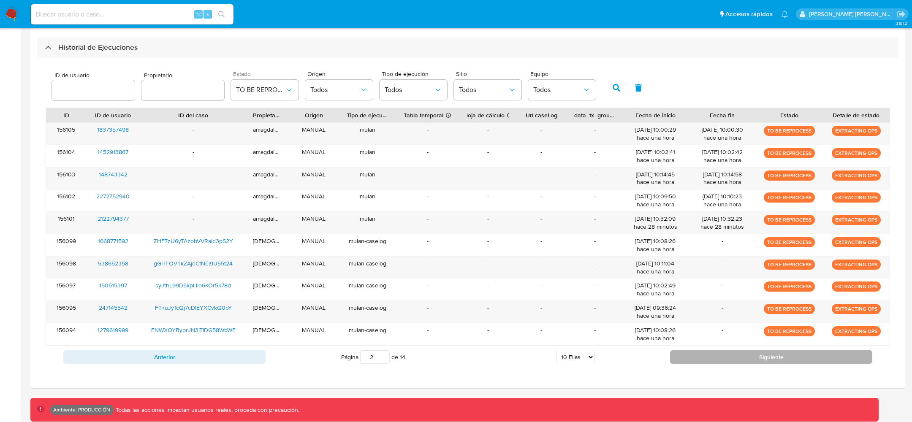
click at [746, 359] on button "Siguiente" at bounding box center [771, 357] width 202 height 14
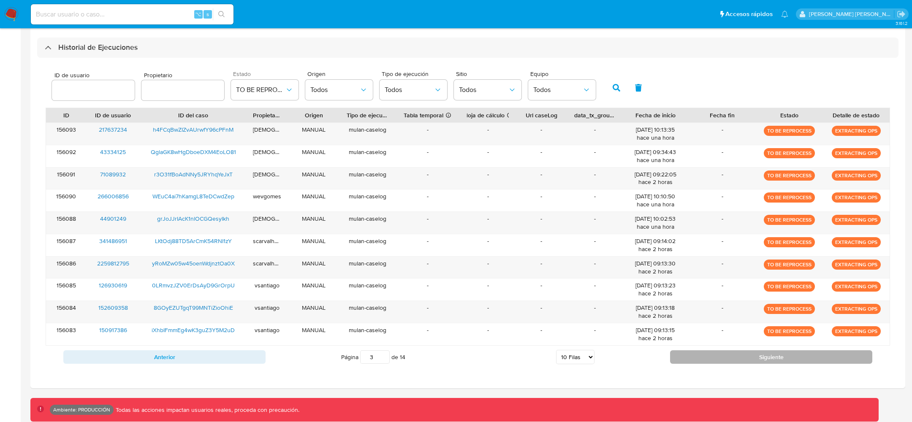
click at [745, 359] on button "Siguiente" at bounding box center [771, 357] width 202 height 14
type input "6"
click at [274, 97] on button "TO BE REPROCESS" at bounding box center [265, 90] width 68 height 20
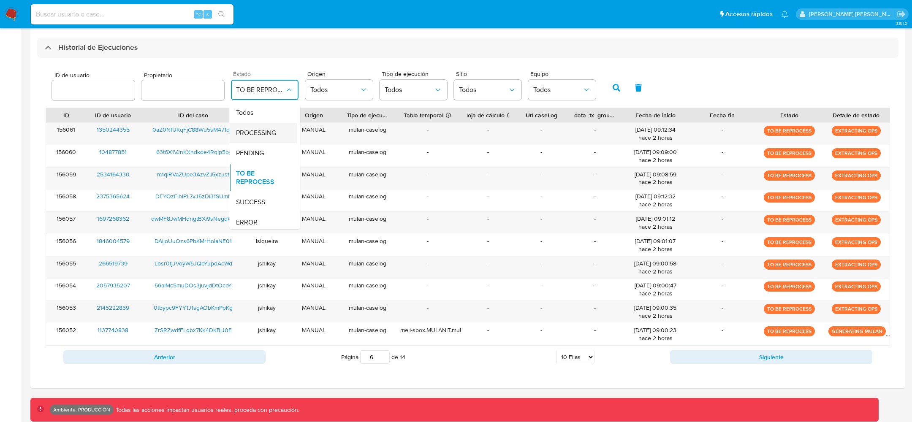
click at [261, 137] on span "PROCESSING" at bounding box center [256, 133] width 40 height 8
click at [605, 89] on button "button" at bounding box center [616, 88] width 22 height 20
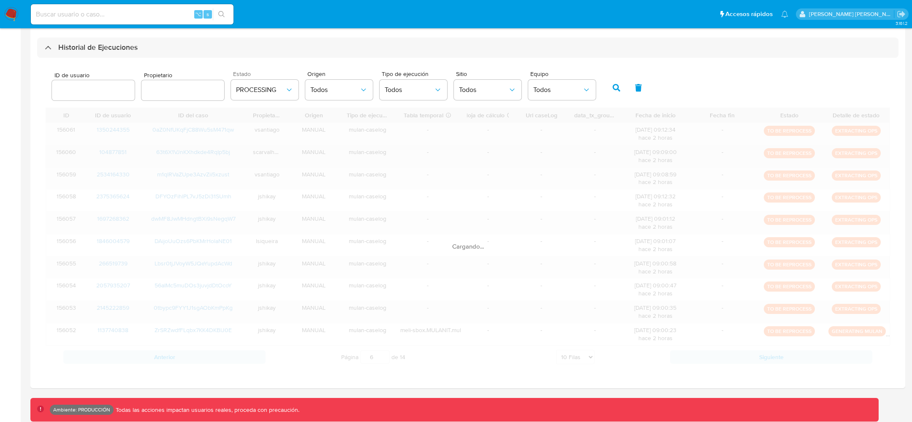
scroll to position [125, 0]
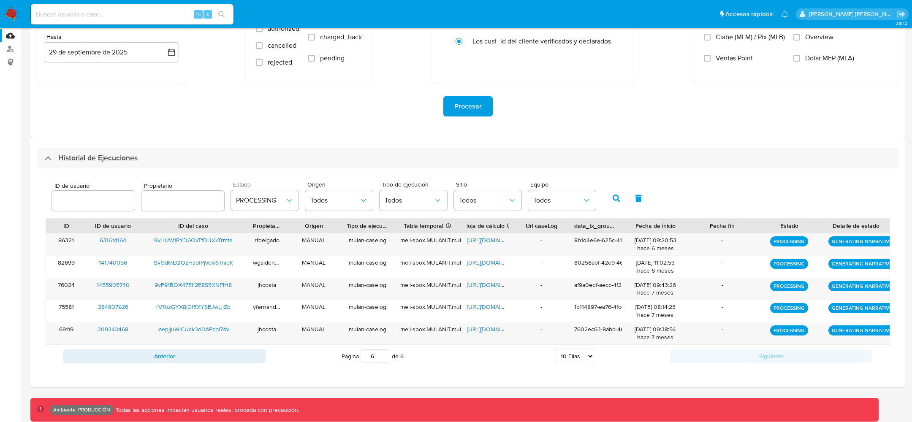
click at [371, 355] on input "6" at bounding box center [375, 356] width 30 height 14
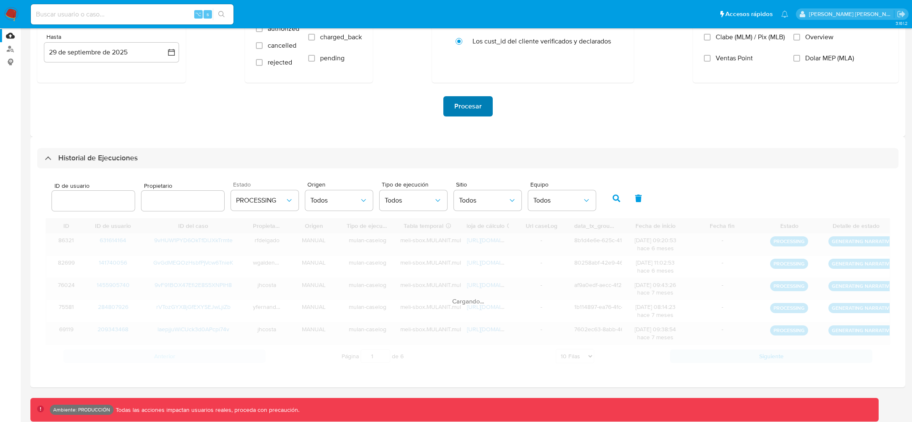
click at [470, 102] on span "Procesar" at bounding box center [467, 106] width 27 height 19
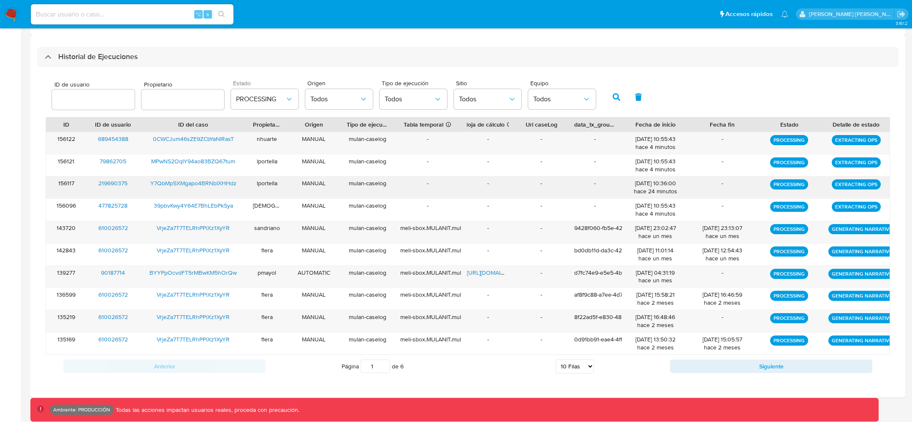
scroll to position [235, 0]
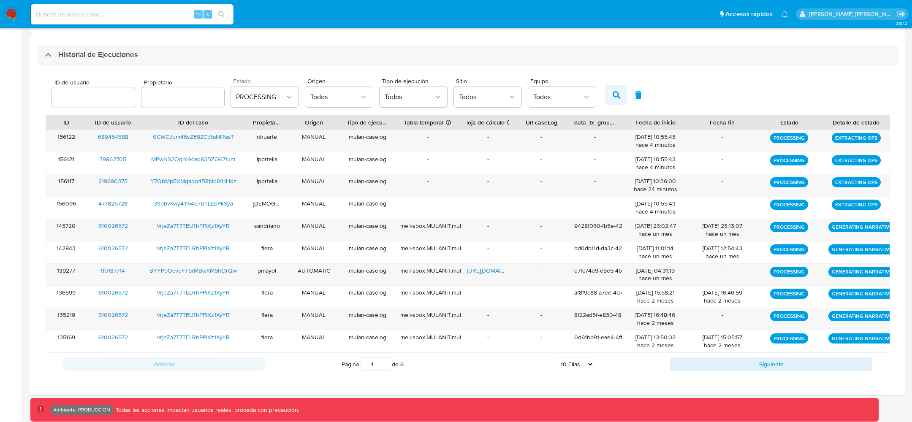
click at [610, 99] on button "button" at bounding box center [616, 95] width 22 height 20
click at [612, 95] on icon "button" at bounding box center [616, 95] width 8 height 8
click at [612, 94] on icon "button" at bounding box center [616, 95] width 8 height 8
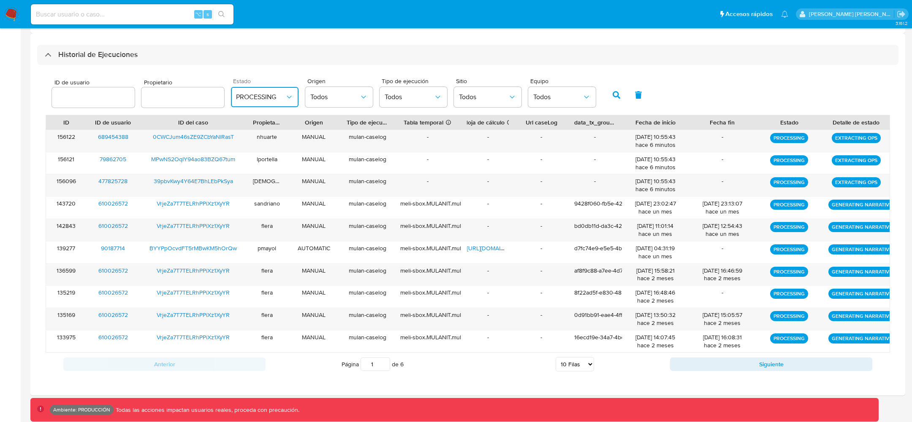
click at [276, 99] on span "PROCESSING" at bounding box center [260, 97] width 49 height 8
click at [268, 211] on div "SUCCESS" at bounding box center [260, 209] width 49 height 20
click at [616, 100] on button "button" at bounding box center [616, 95] width 22 height 20
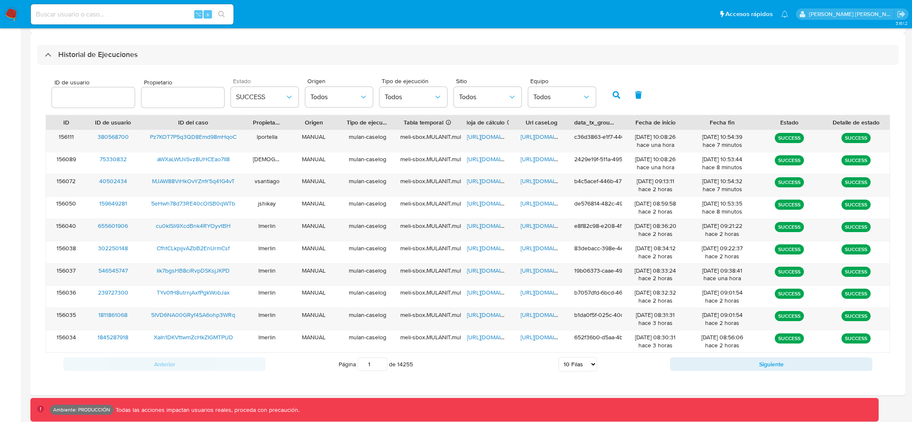
click at [612, 92] on icon "button" at bounding box center [616, 95] width 8 height 8
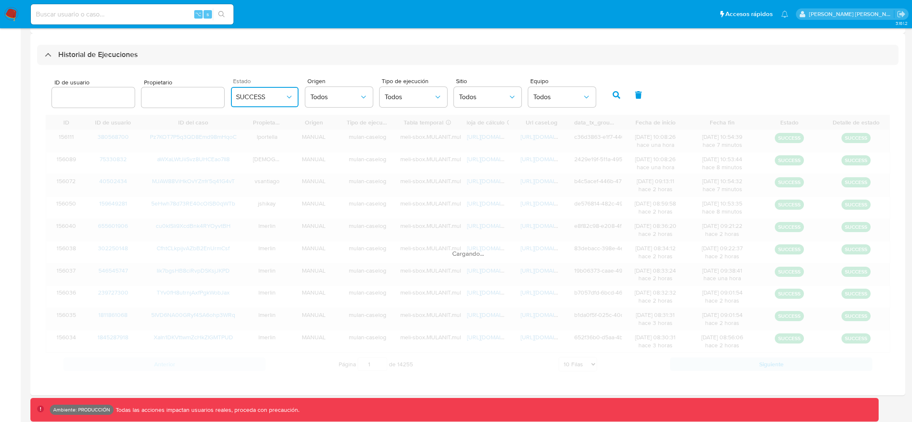
click at [263, 97] on span "SUCCESS" at bounding box center [260, 97] width 49 height 8
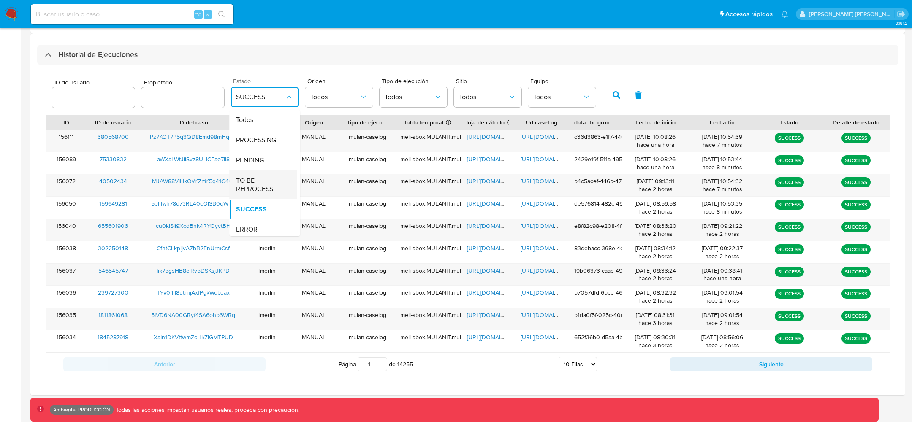
click at [264, 181] on span "TO BE REPROCESS" at bounding box center [260, 184] width 49 height 17
click at [612, 95] on icon "button" at bounding box center [616, 95] width 8 height 8
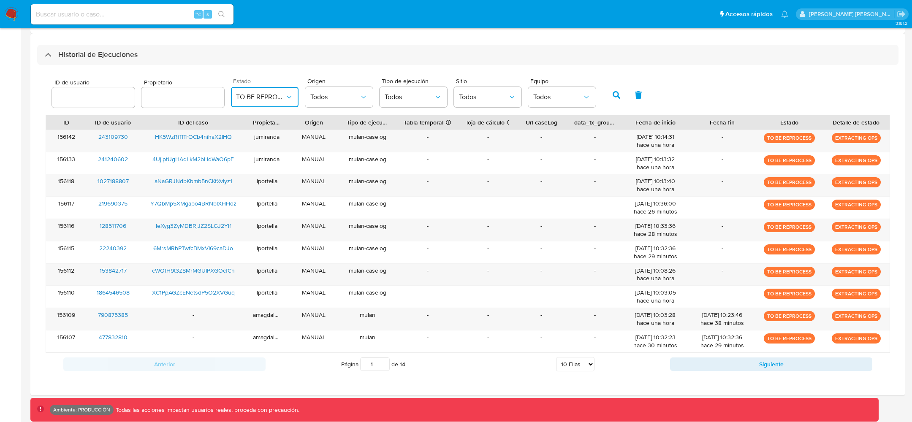
click at [263, 98] on span "TO BE REPROCESS" at bounding box center [260, 97] width 49 height 8
click at [262, 140] on span "PROCESSING" at bounding box center [256, 140] width 40 height 8
click at [612, 94] on icon "button" at bounding box center [616, 95] width 8 height 8
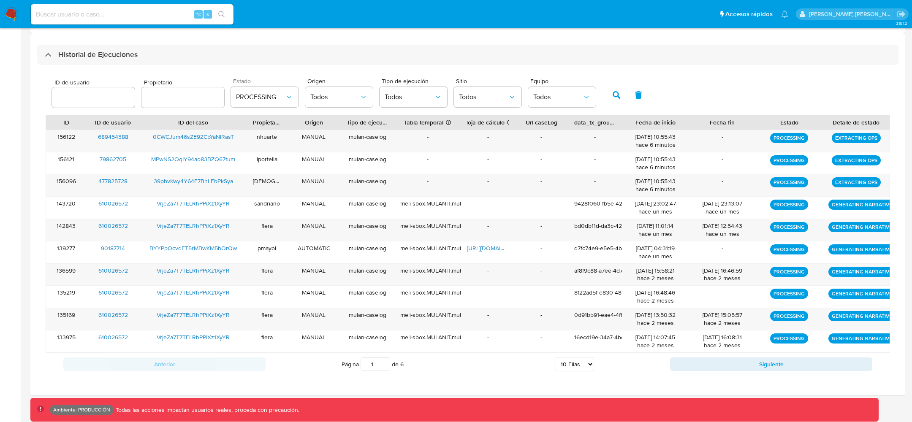
click at [612, 95] on icon "button" at bounding box center [616, 95] width 8 height 8
click at [608, 99] on button "button" at bounding box center [616, 95] width 22 height 20
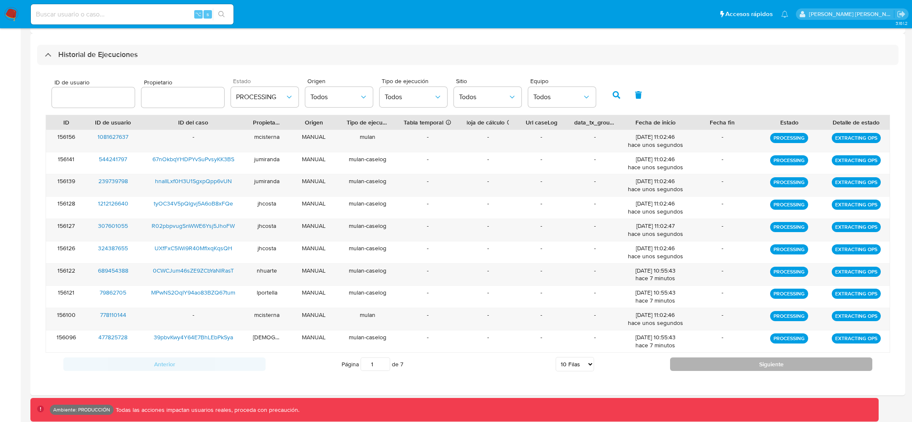
click at [826, 360] on button "Siguiente" at bounding box center [771, 364] width 202 height 14
type input "2"
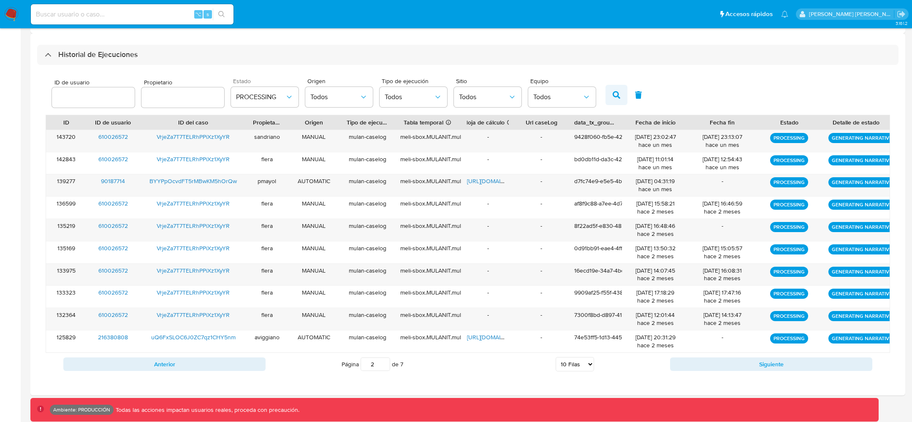
click at [606, 87] on button "button" at bounding box center [616, 95] width 22 height 20
click at [372, 357] on input "2" at bounding box center [375, 364] width 30 height 14
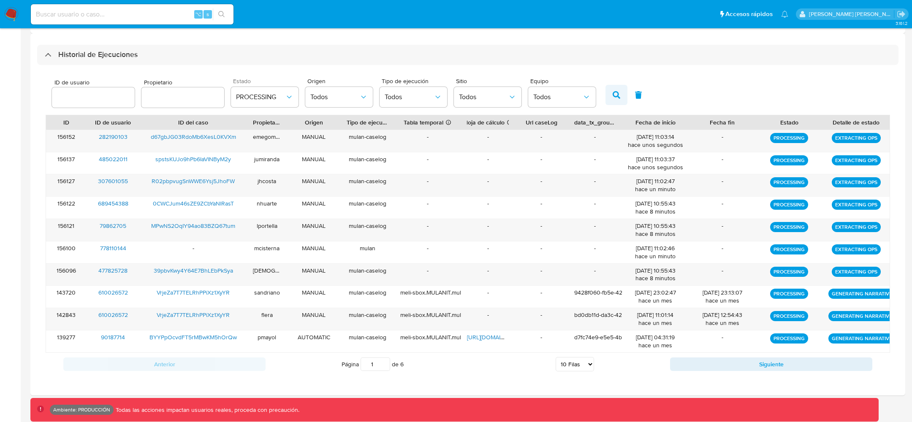
click at [612, 92] on icon "button" at bounding box center [616, 95] width 8 height 8
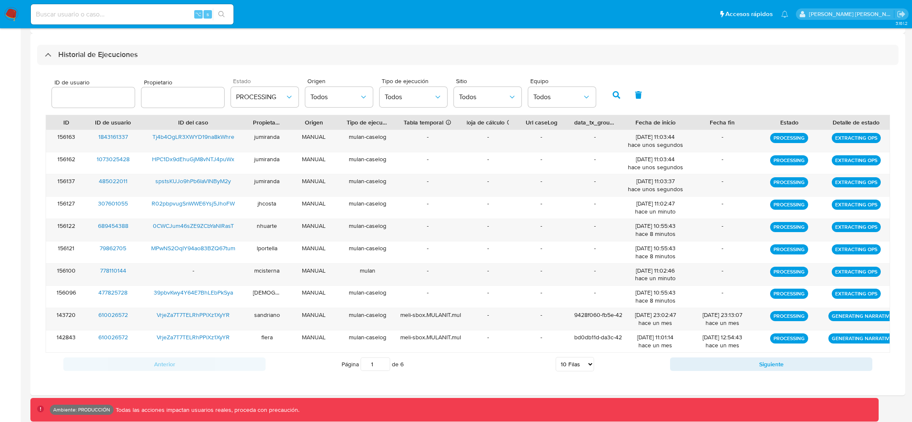
click at [612, 92] on icon "button" at bounding box center [616, 95] width 8 height 8
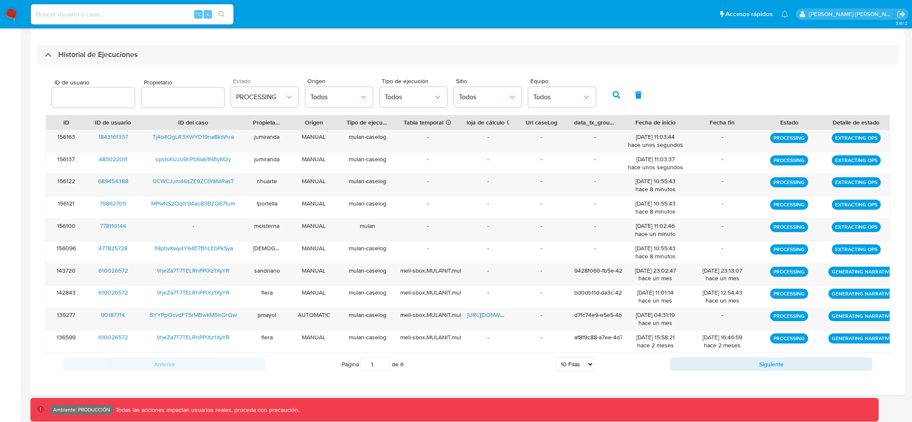
click at [612, 92] on icon "button" at bounding box center [616, 95] width 8 height 8
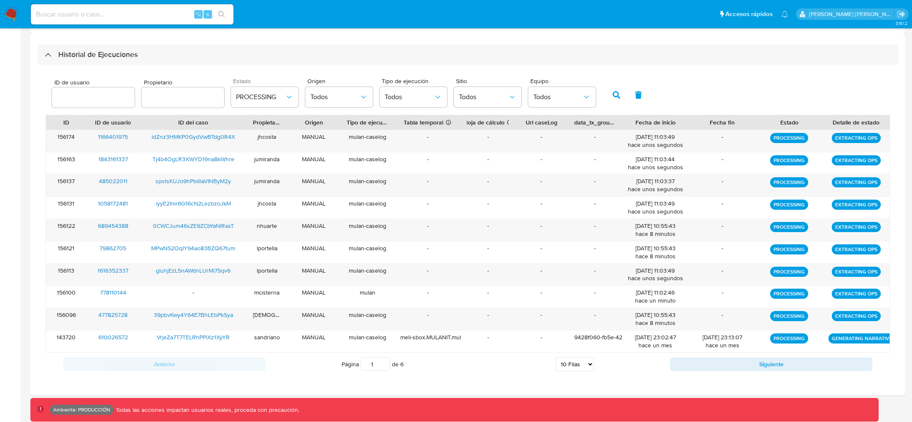
click at [613, 98] on icon "button" at bounding box center [616, 95] width 8 height 8
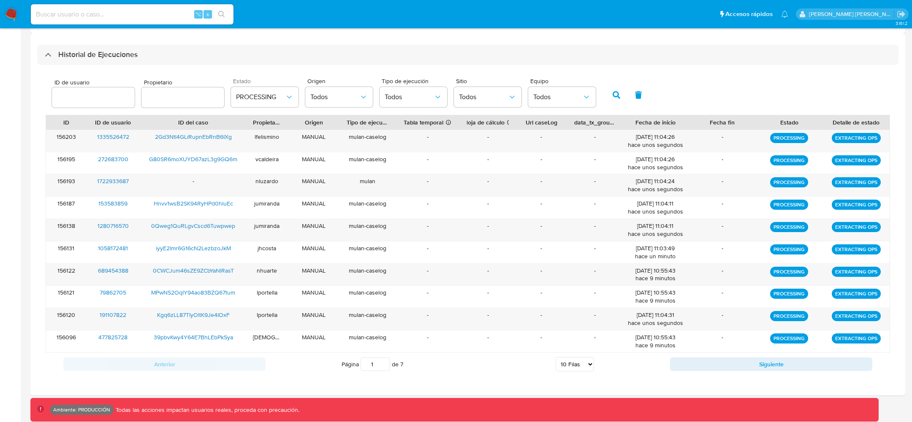
click at [613, 98] on icon "button" at bounding box center [616, 95] width 8 height 8
click at [731, 365] on button "Siguiente" at bounding box center [771, 364] width 202 height 14
type input "2"
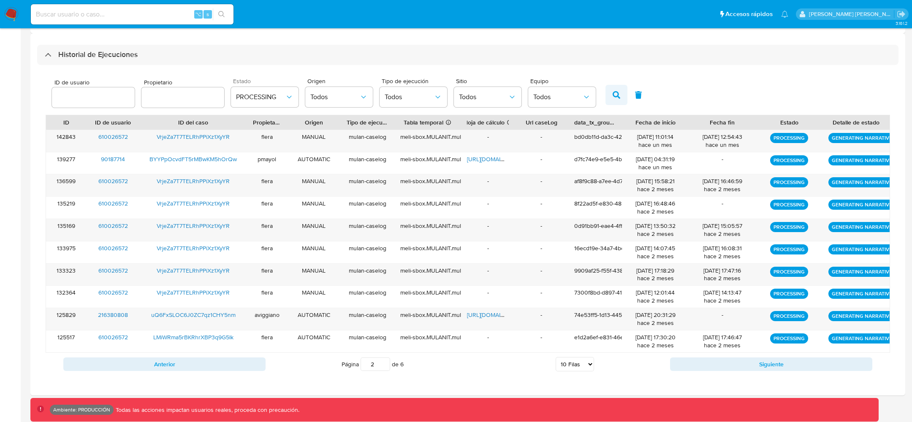
click at [612, 91] on icon "button" at bounding box center [616, 95] width 8 height 8
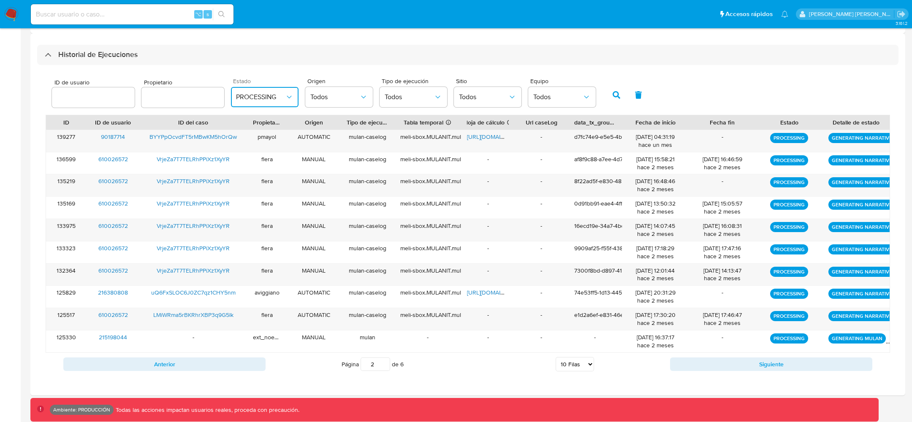
click at [268, 94] on span "PROCESSING" at bounding box center [260, 97] width 49 height 8
click at [268, 213] on div "SUCCESS" at bounding box center [260, 209] width 49 height 20
click at [605, 95] on button "button" at bounding box center [616, 95] width 22 height 20
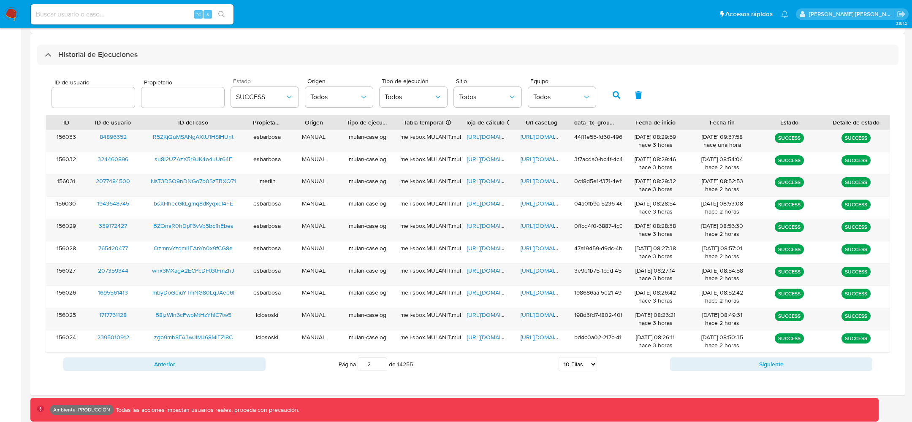
click at [372, 361] on input "2" at bounding box center [372, 364] width 30 height 14
type input "1"
click at [605, 93] on button "button" at bounding box center [616, 95] width 22 height 20
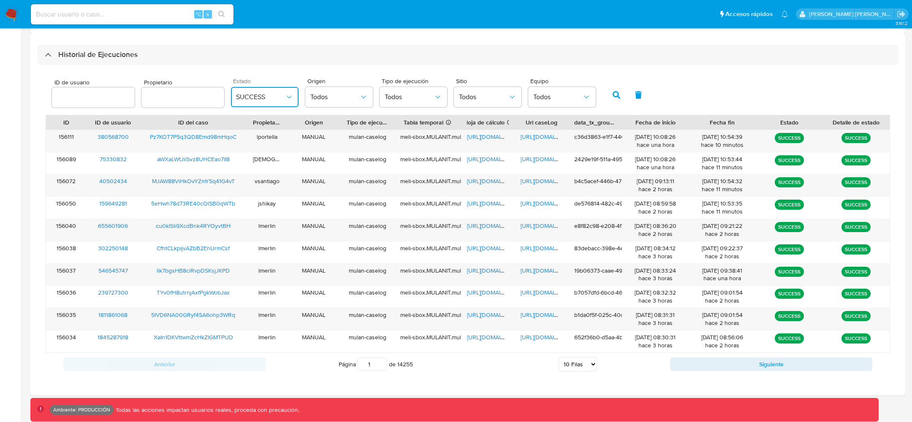
click at [272, 102] on button "SUCCESS" at bounding box center [265, 97] width 68 height 20
click at [267, 141] on span "PROCESSING" at bounding box center [256, 140] width 40 height 8
click at [615, 92] on button "button" at bounding box center [616, 95] width 22 height 20
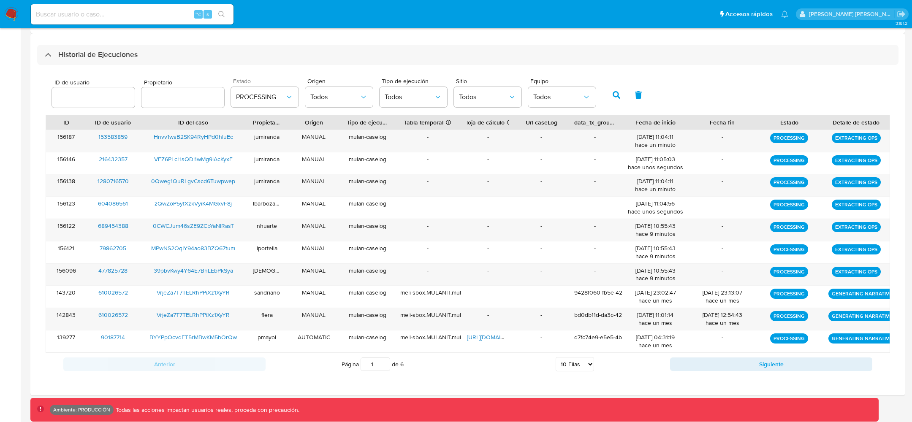
click at [605, 95] on button "button" at bounding box center [616, 95] width 22 height 20
click at [612, 95] on icon "button" at bounding box center [616, 95] width 8 height 8
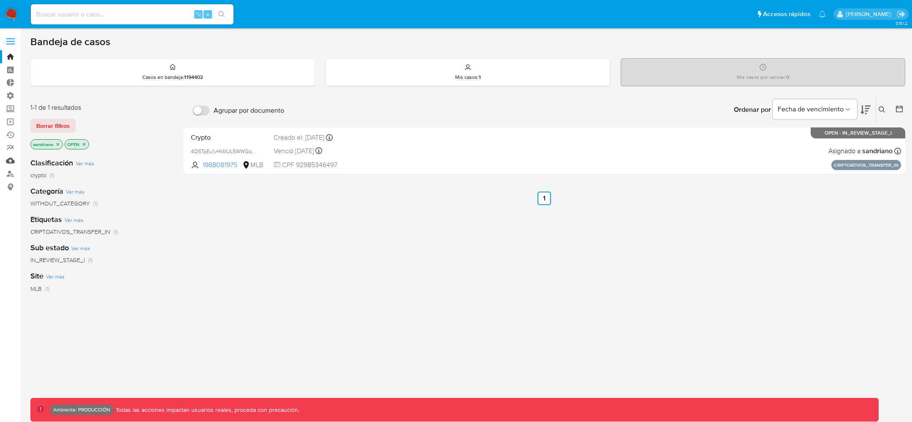
click at [10, 162] on link "Mulan" at bounding box center [50, 160] width 100 height 13
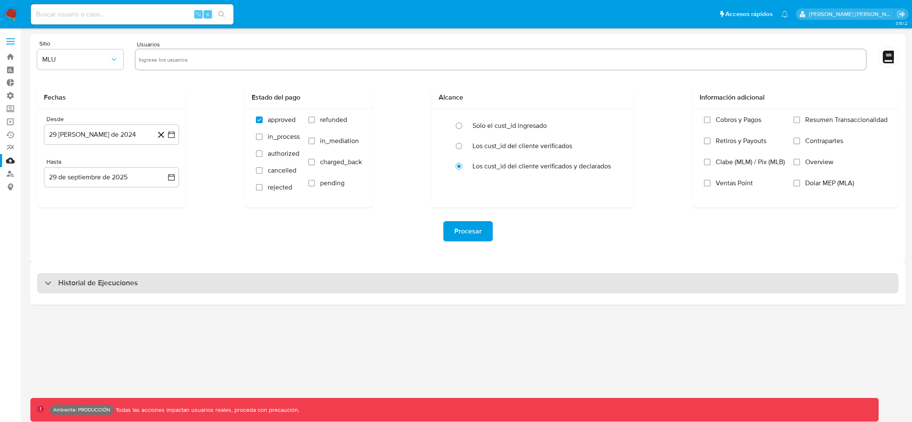
click at [50, 287] on div "Historial de Ejecuciones" at bounding box center [91, 283] width 93 height 10
select select "10"
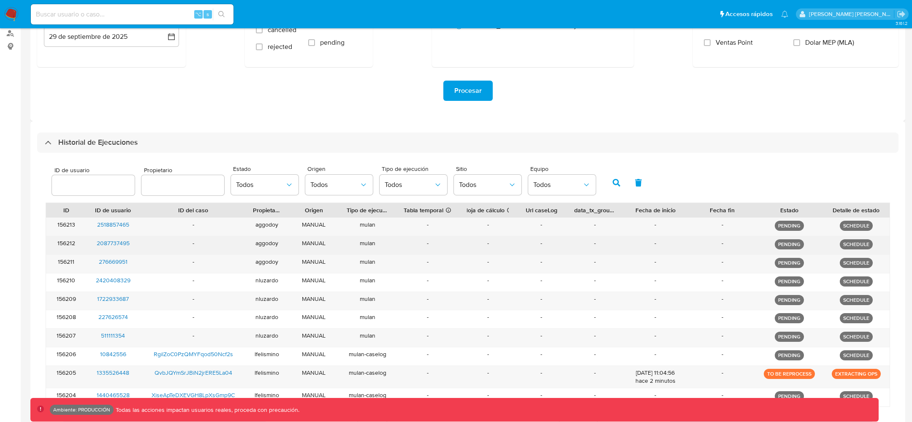
scroll to position [142, 0]
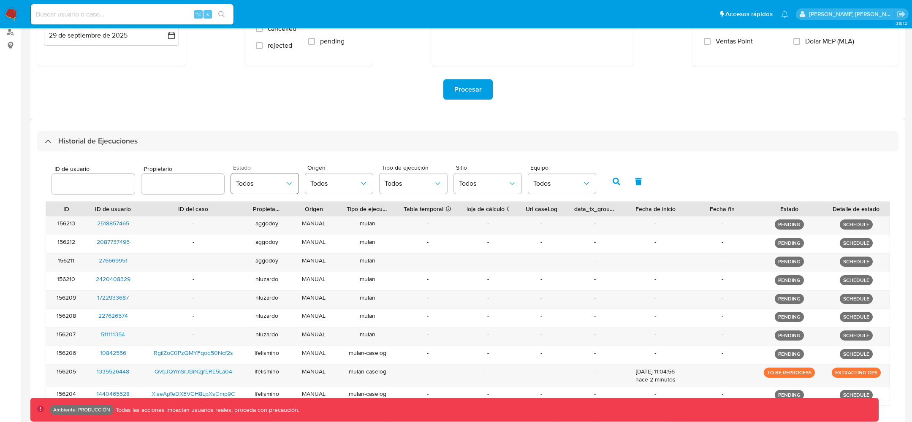
click at [249, 181] on span "Todos" at bounding box center [260, 183] width 49 height 8
click at [260, 247] on div "PENDING" at bounding box center [260, 247] width 49 height 20
click at [612, 179] on icon "button" at bounding box center [616, 182] width 8 height 8
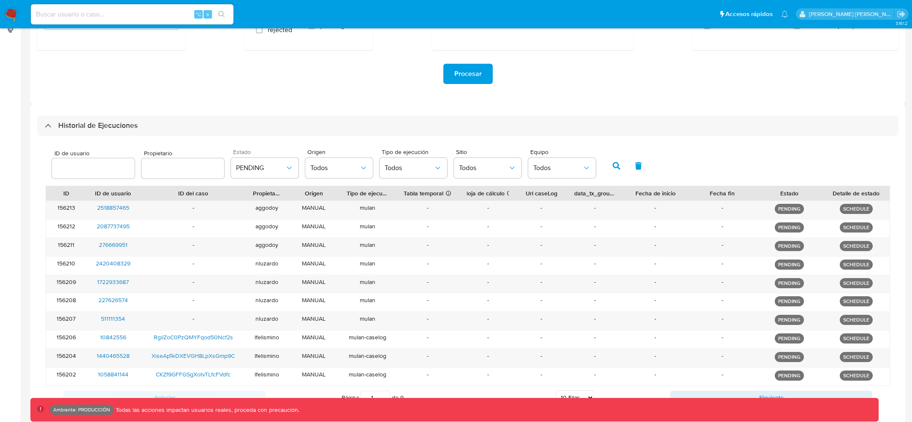
scroll to position [197, 0]
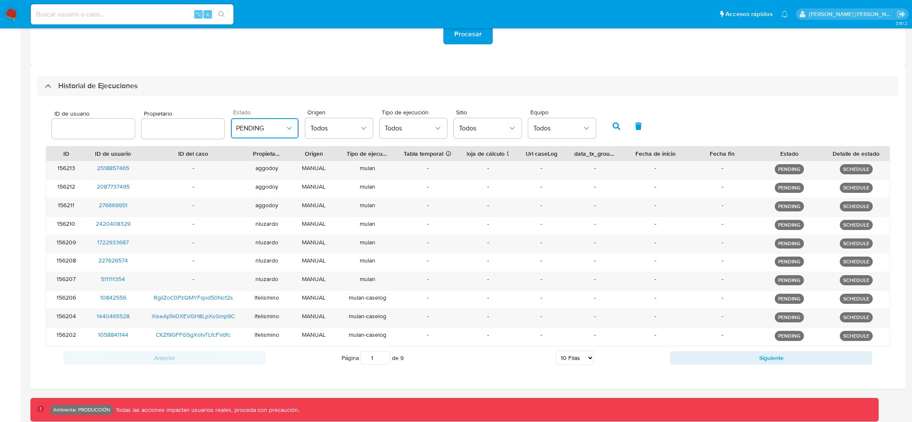
click at [271, 132] on span "PENDING" at bounding box center [260, 128] width 49 height 8
click at [271, 173] on div "PROCESSING" at bounding box center [260, 171] width 49 height 20
click at [613, 122] on button "button" at bounding box center [616, 126] width 22 height 20
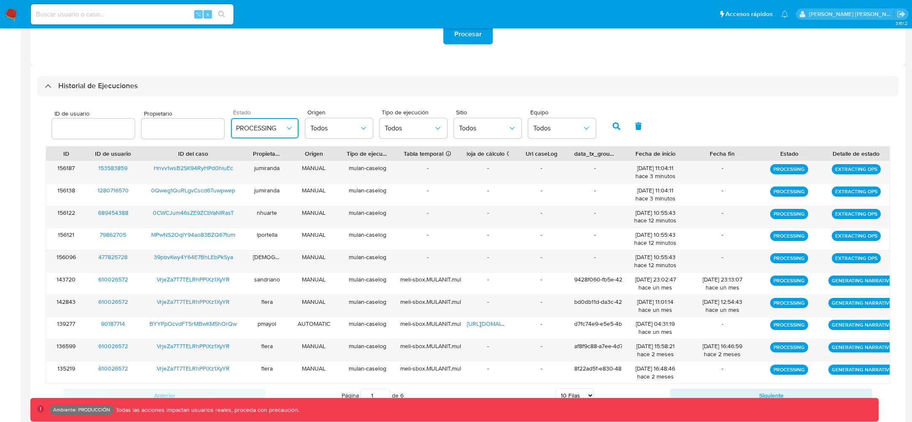
click at [271, 128] on span "PROCESSING" at bounding box center [260, 128] width 49 height 8
click at [270, 243] on div "SUCCESS" at bounding box center [260, 240] width 49 height 20
click at [605, 131] on button "button" at bounding box center [616, 126] width 22 height 20
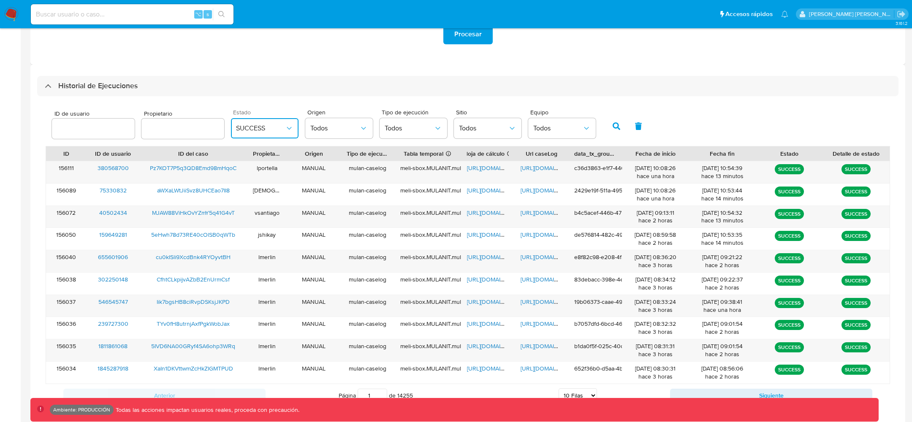
click at [257, 120] on button "SUCCESS" at bounding box center [265, 128] width 68 height 20
click at [258, 178] on div "PROCESSING" at bounding box center [260, 171] width 49 height 20
click at [609, 131] on button "button" at bounding box center [616, 126] width 22 height 20
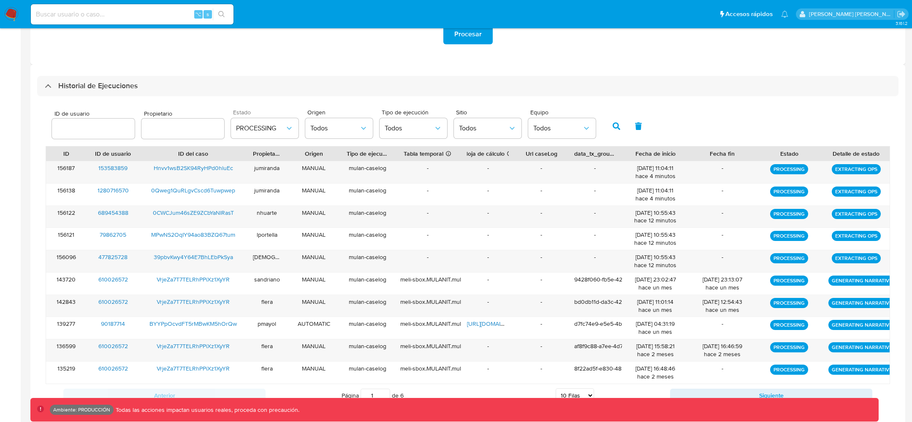
click at [612, 123] on icon "button" at bounding box center [616, 126] width 8 height 8
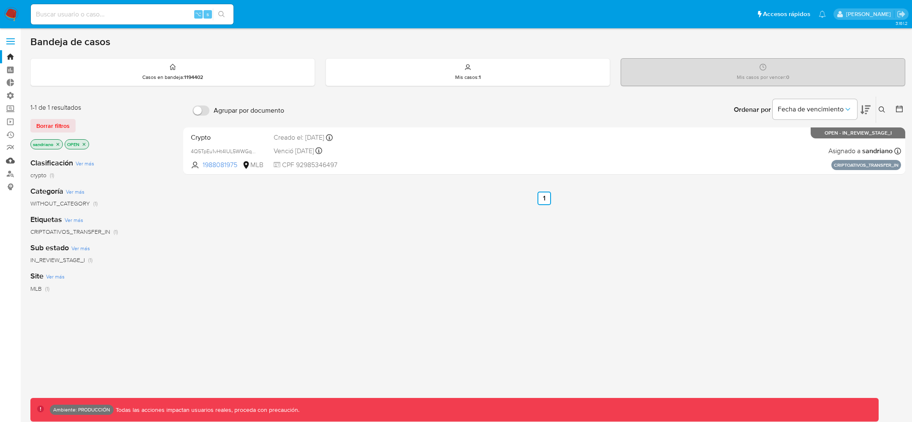
click at [9, 157] on link "Mulan" at bounding box center [50, 160] width 100 height 13
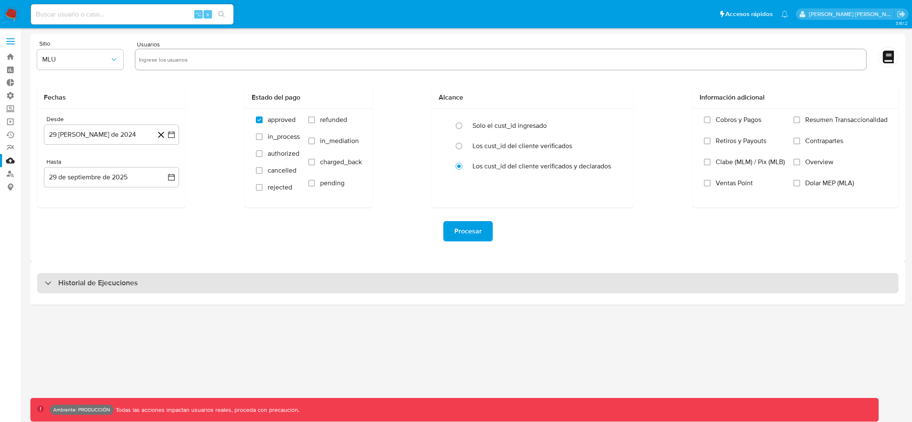
click at [371, 289] on div "Historial de Ejecuciones" at bounding box center [467, 283] width 861 height 20
select select "10"
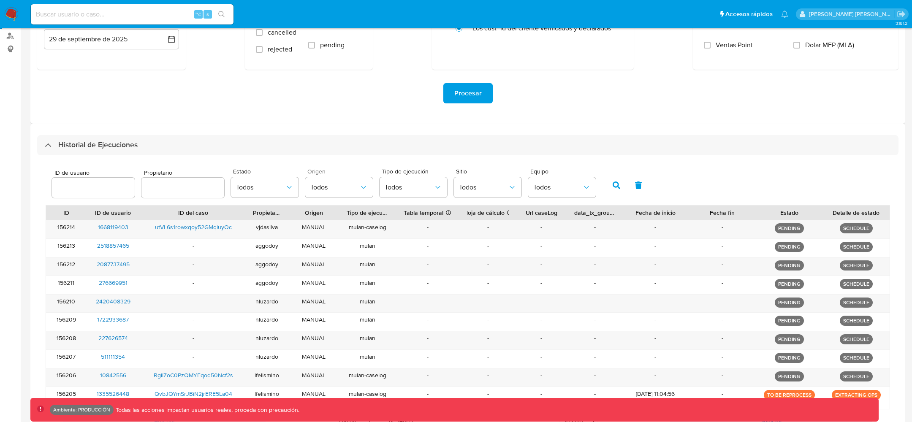
scroll to position [156, 0]
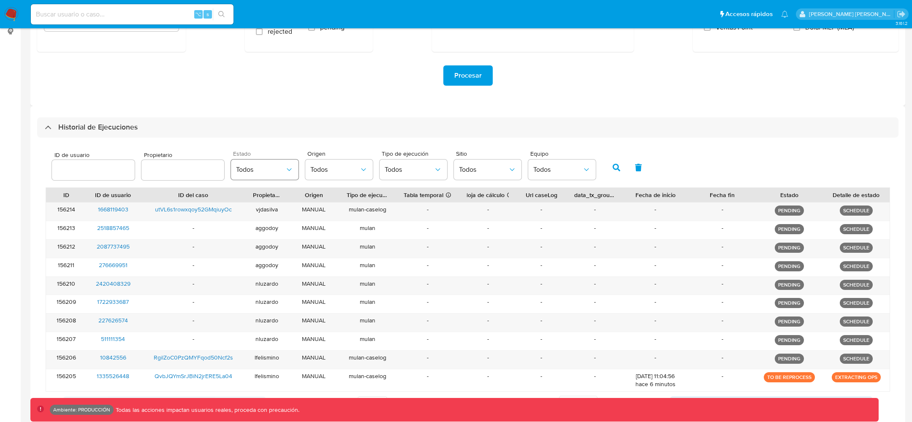
click at [267, 173] on span "Todos" at bounding box center [260, 169] width 49 height 8
click at [266, 211] on span "PROCESSING" at bounding box center [256, 212] width 40 height 8
click at [609, 161] on button "button" at bounding box center [616, 167] width 22 height 20
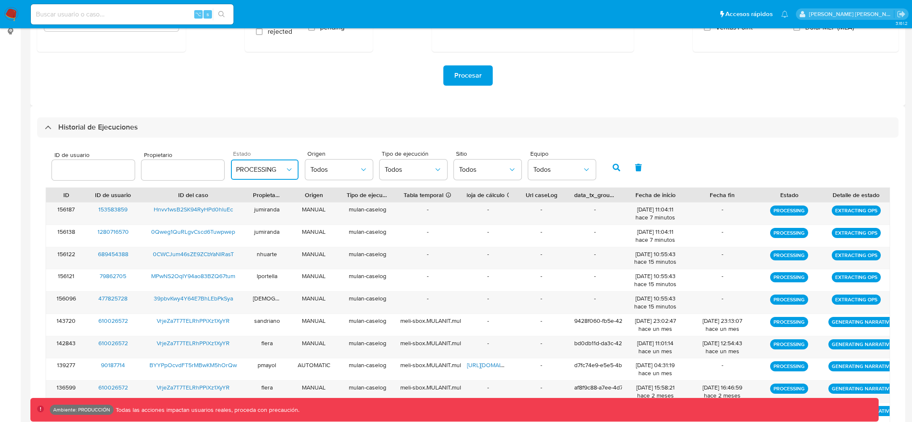
click at [241, 171] on span "PROCESSING" at bounding box center [260, 169] width 49 height 8
click at [249, 272] on div "SUCCESS" at bounding box center [260, 282] width 49 height 20
click at [613, 166] on icon "button" at bounding box center [616, 168] width 8 height 8
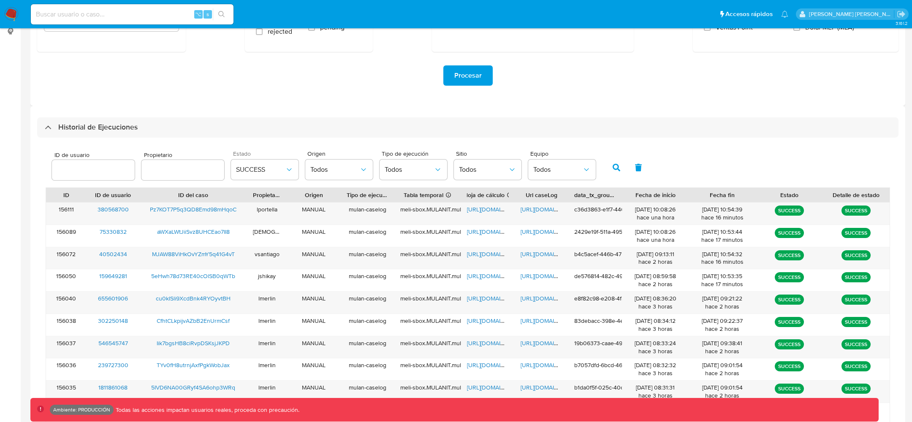
click at [612, 169] on icon "button" at bounding box center [616, 168] width 8 height 8
click at [612, 166] on icon "button" at bounding box center [616, 168] width 8 height 8
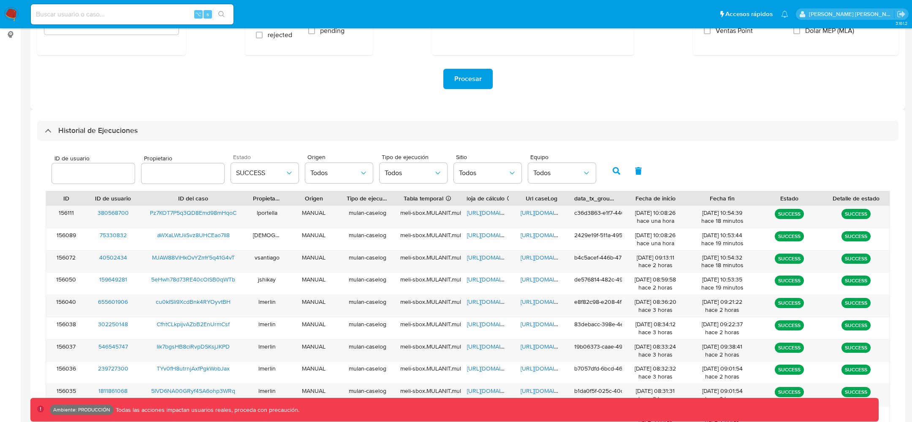
scroll to position [151, 0]
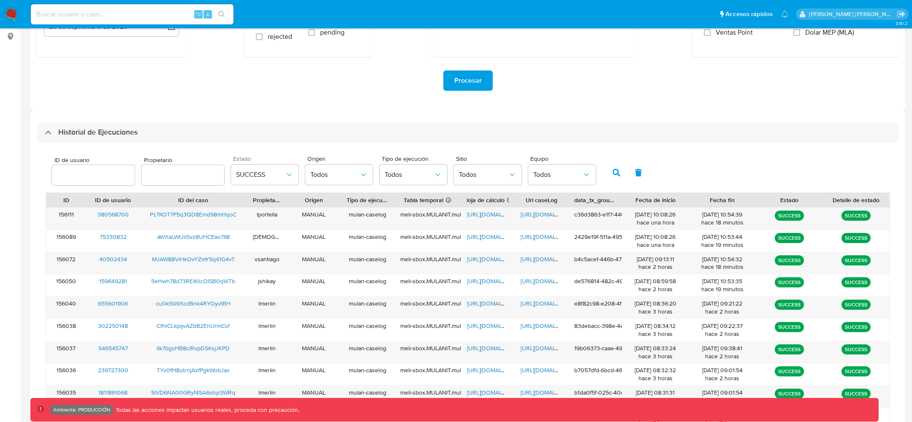
click at [606, 178] on button "button" at bounding box center [616, 172] width 22 height 20
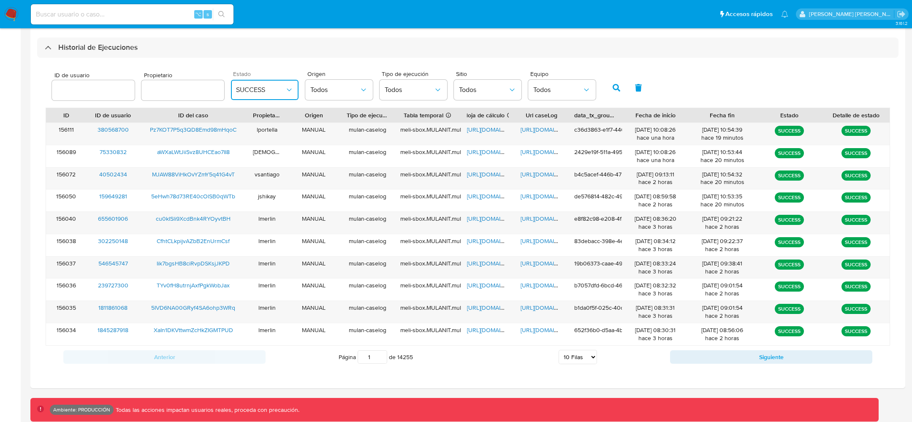
click at [274, 92] on span "SUCCESS" at bounding box center [260, 90] width 49 height 8
click at [264, 156] on div "PENDING" at bounding box center [260, 153] width 49 height 20
click at [612, 84] on icon "button" at bounding box center [616, 88] width 8 height 8
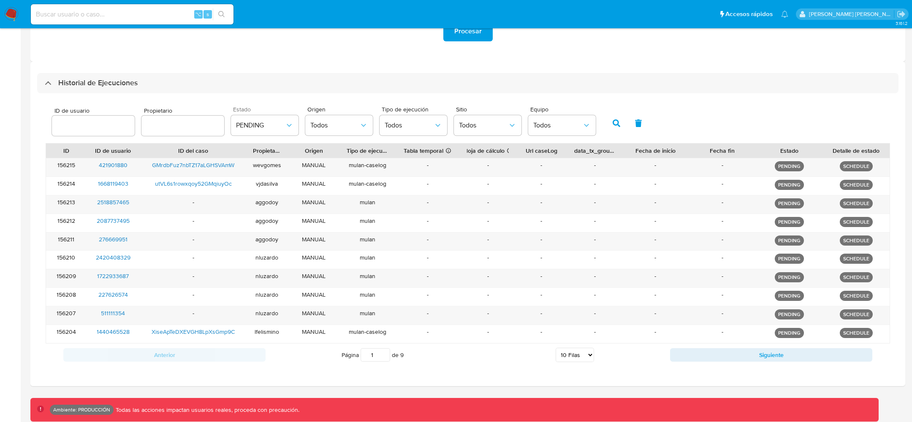
scroll to position [197, 0]
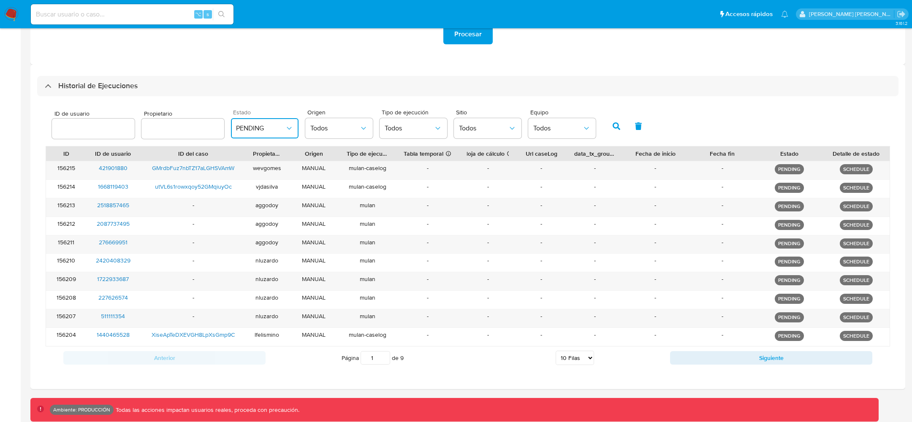
click at [263, 130] on span "PENDING" at bounding box center [260, 128] width 49 height 8
click at [265, 170] on span "PROCESSING" at bounding box center [256, 171] width 40 height 8
click at [612, 129] on icon "button" at bounding box center [616, 126] width 8 height 8
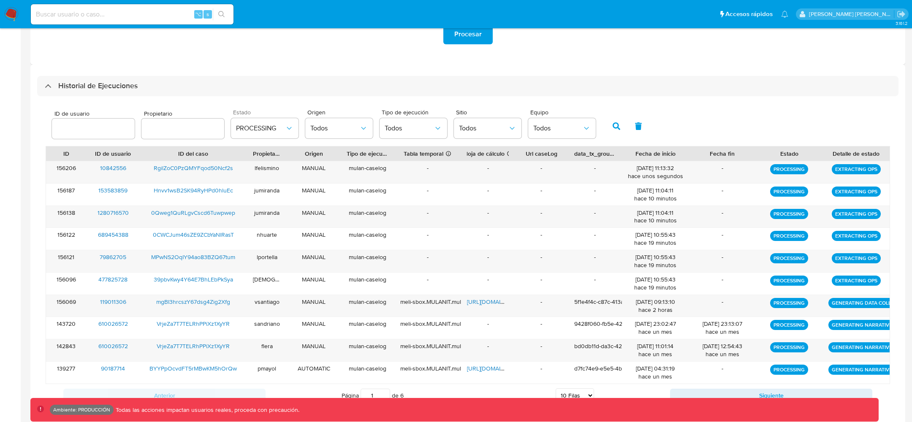
click at [614, 124] on button "button" at bounding box center [616, 126] width 22 height 20
click at [605, 125] on button "button" at bounding box center [616, 126] width 22 height 20
click at [607, 121] on button "button" at bounding box center [616, 126] width 22 height 20
click at [612, 128] on icon "button" at bounding box center [616, 126] width 8 height 8
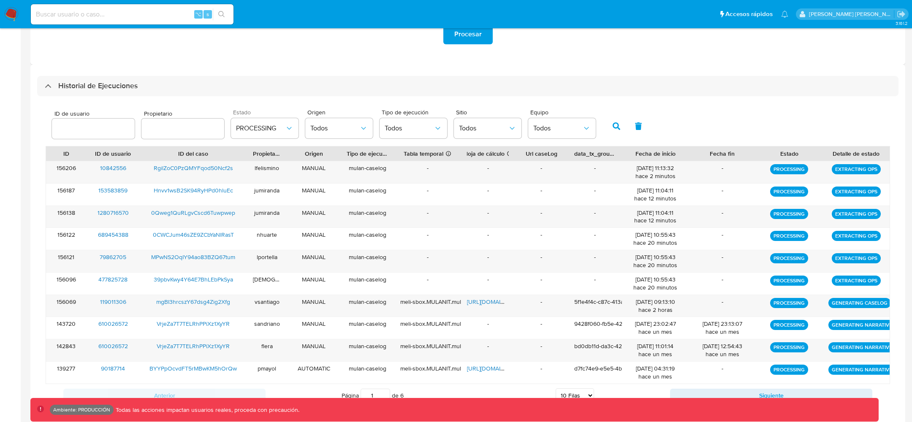
click at [612, 128] on icon "button" at bounding box center [616, 126] width 8 height 8
click at [612, 125] on icon "button" at bounding box center [616, 126] width 8 height 8
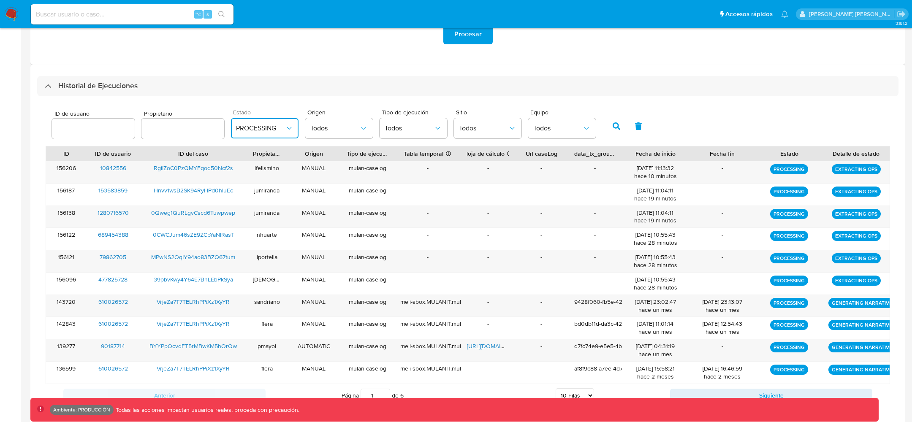
click at [260, 126] on span "PROCESSING" at bounding box center [260, 128] width 49 height 8
click at [243, 244] on span "SUCCESS" at bounding box center [250, 240] width 29 height 8
click at [615, 129] on button "button" at bounding box center [616, 126] width 22 height 20
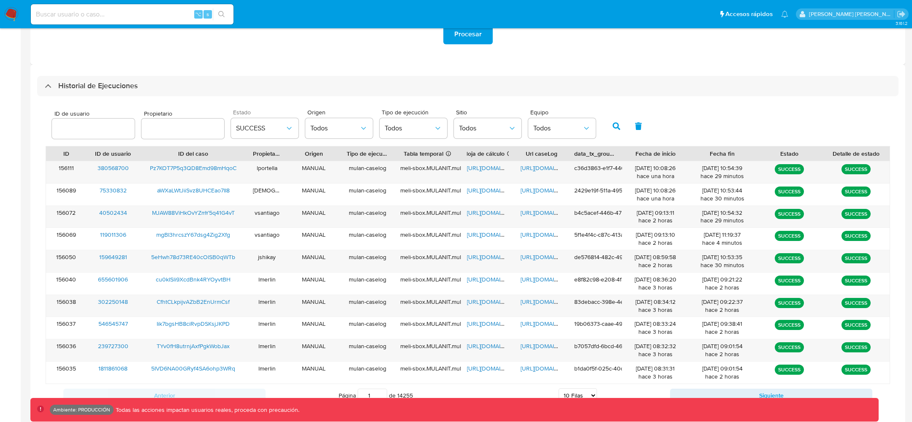
click at [612, 124] on icon "button" at bounding box center [616, 126] width 8 height 8
click at [612, 126] on icon "button" at bounding box center [616, 126] width 8 height 8
click at [270, 132] on button "SUCCESS" at bounding box center [265, 128] width 68 height 20
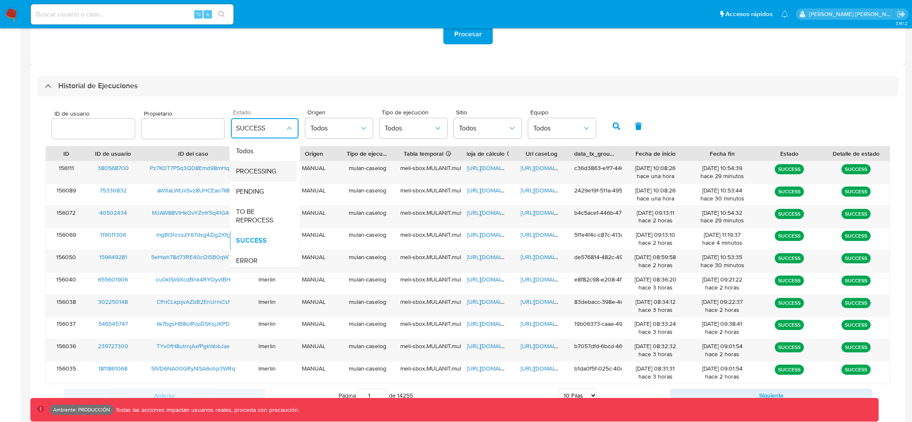
click at [264, 168] on span "PROCESSING" at bounding box center [256, 171] width 40 height 8
click at [605, 128] on button "button" at bounding box center [616, 126] width 22 height 20
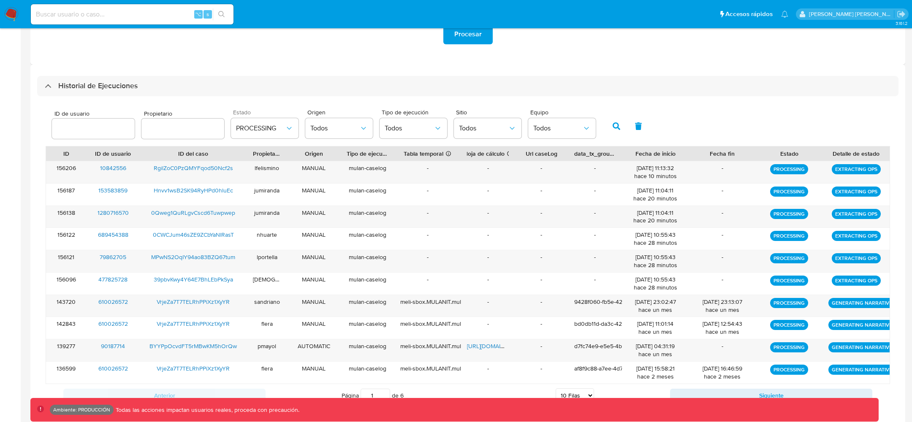
click at [605, 123] on button "button" at bounding box center [616, 126] width 22 height 20
